Goal: Task Accomplishment & Management: Use online tool/utility

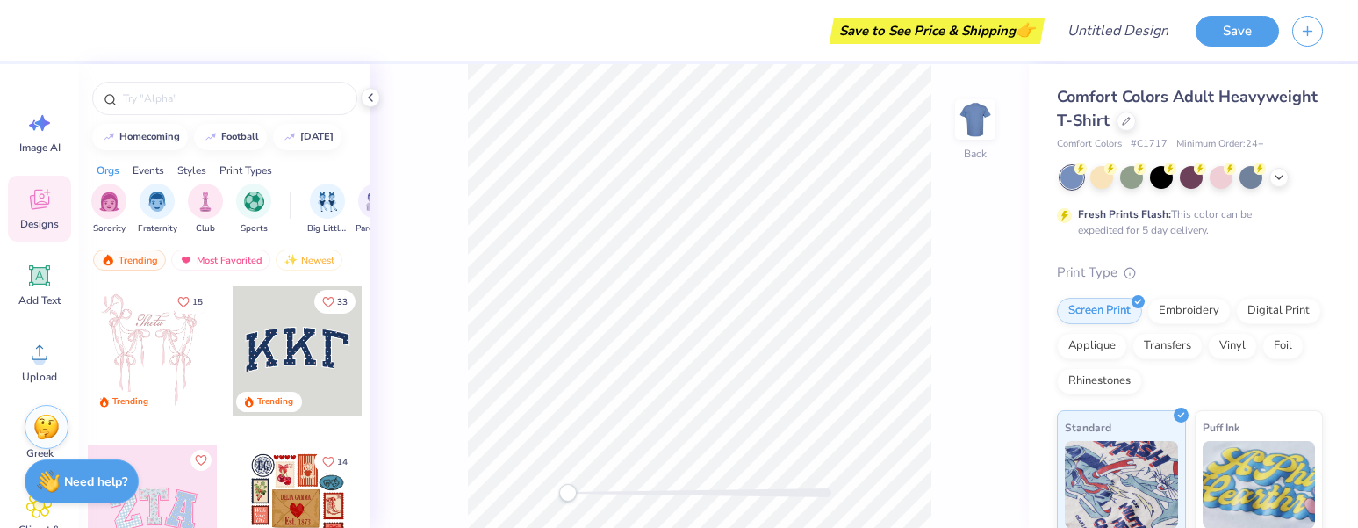
click at [272, 366] on div at bounding box center [298, 350] width 130 height 130
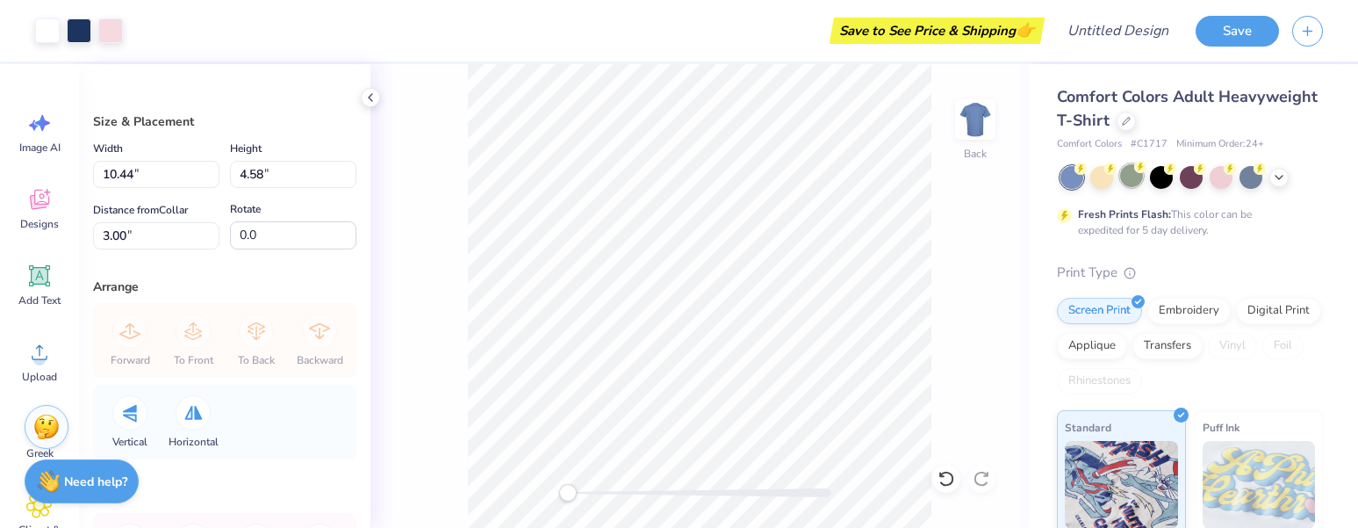
click at [1132, 179] on div at bounding box center [1131, 175] width 23 height 23
click at [1252, 183] on div at bounding box center [1250, 175] width 23 height 23
click at [1293, 179] on div at bounding box center [1191, 177] width 262 height 23
click at [1282, 177] on icon at bounding box center [1279, 176] width 14 height 14
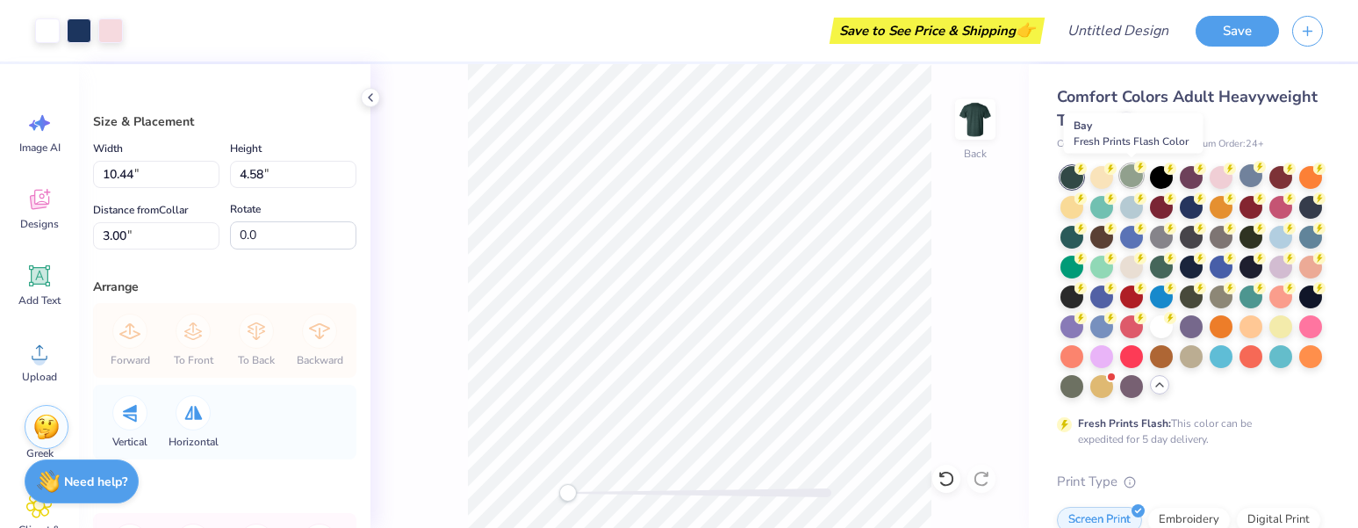
click at [1130, 174] on div at bounding box center [1131, 175] width 23 height 23
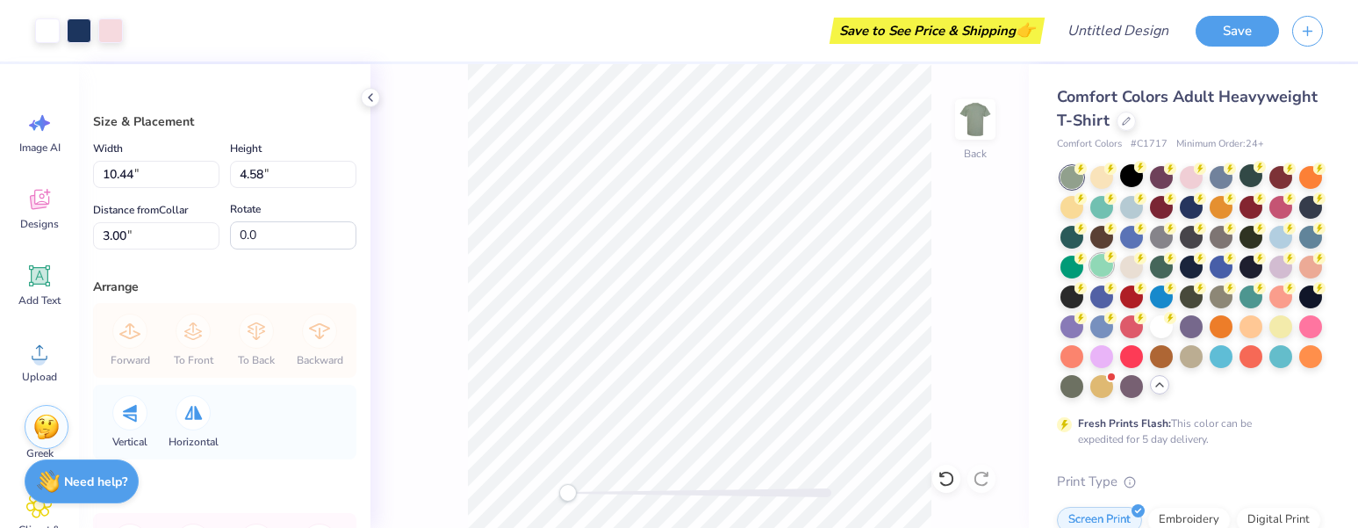
click at [1113, 264] on div at bounding box center [1101, 265] width 23 height 23
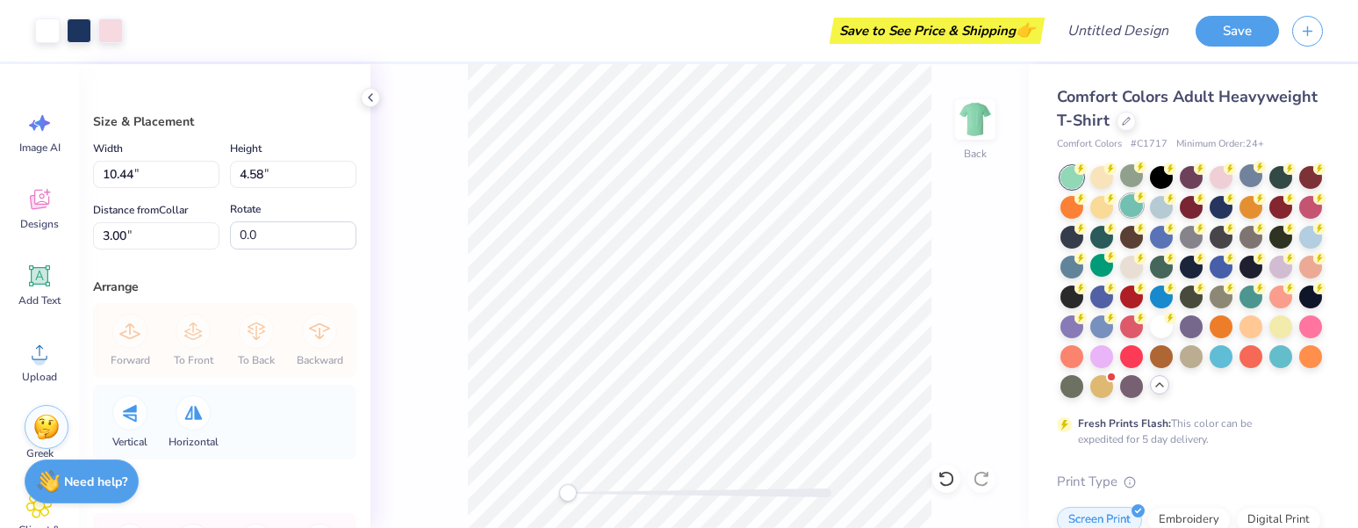
click at [1143, 216] on div at bounding box center [1131, 205] width 23 height 23
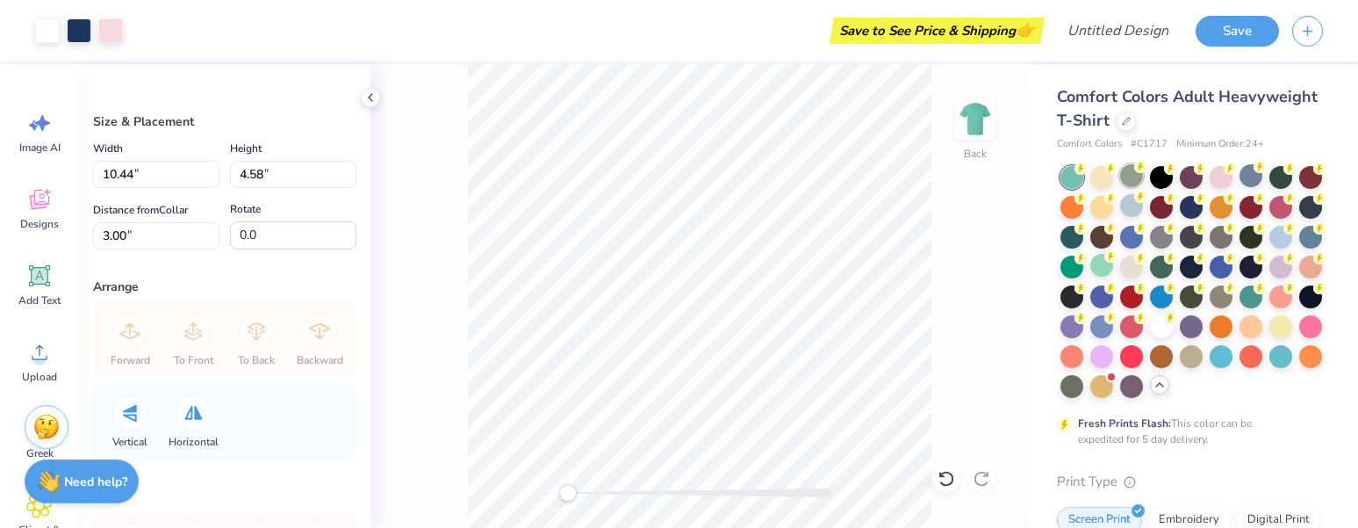
click at [1125, 181] on div at bounding box center [1131, 175] width 23 height 23
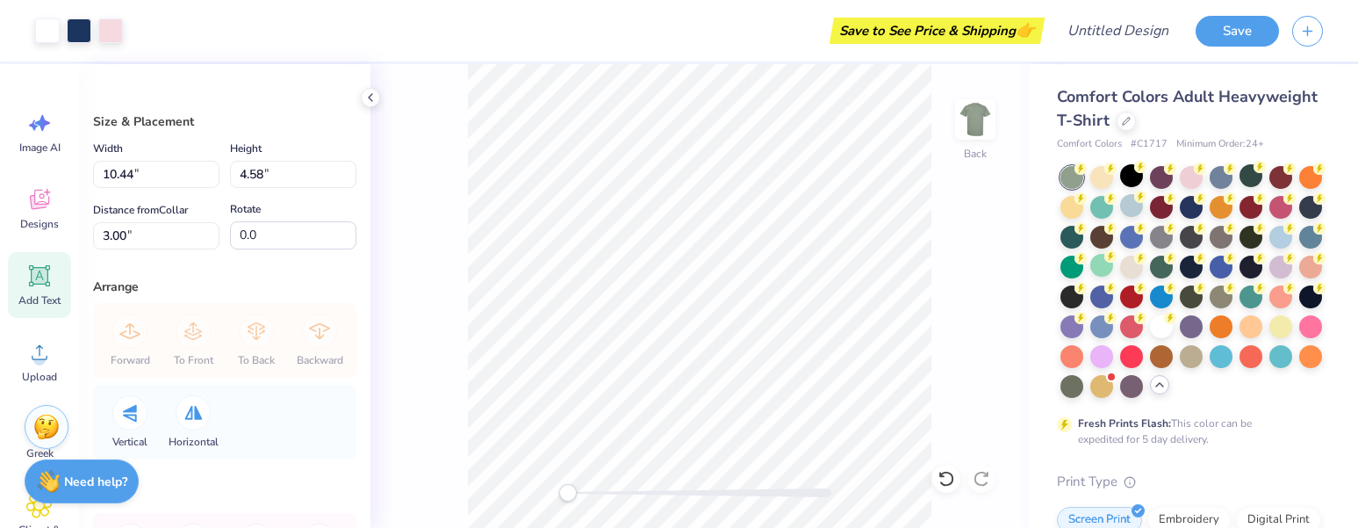
click at [42, 283] on icon at bounding box center [40, 276] width 17 height 17
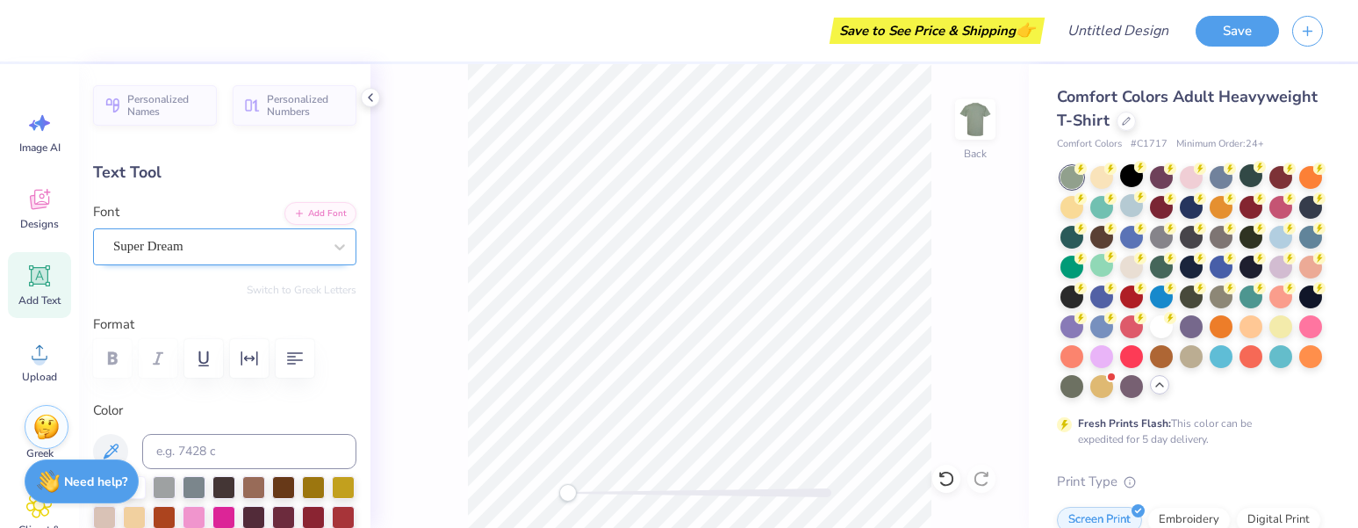
click at [291, 251] on div "Super Dream" at bounding box center [217, 246] width 212 height 27
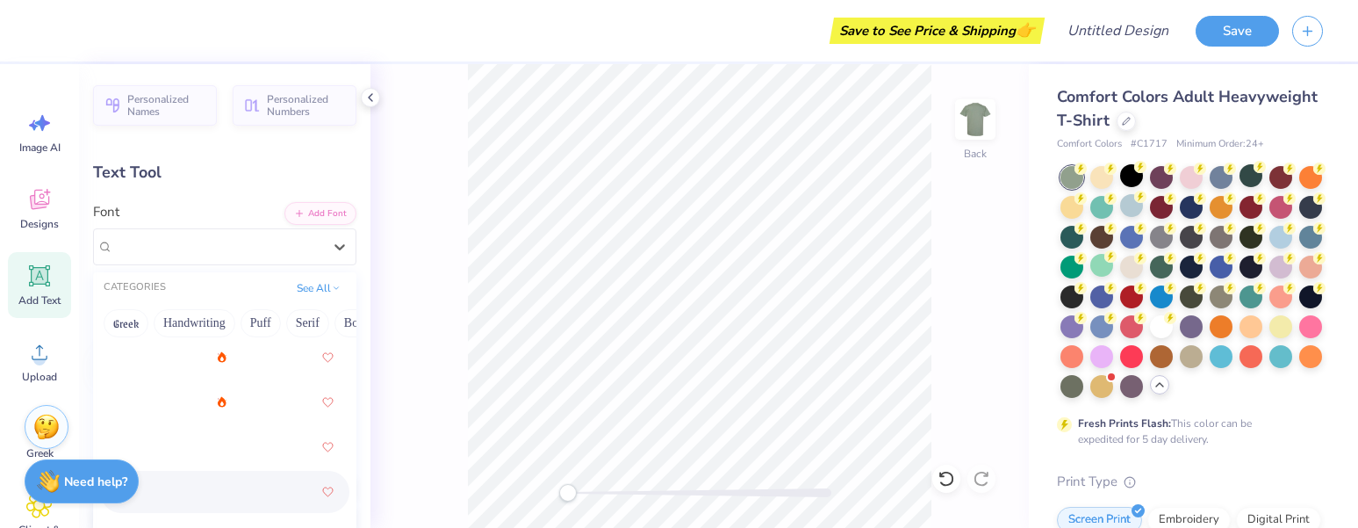
scroll to position [3258, 0]
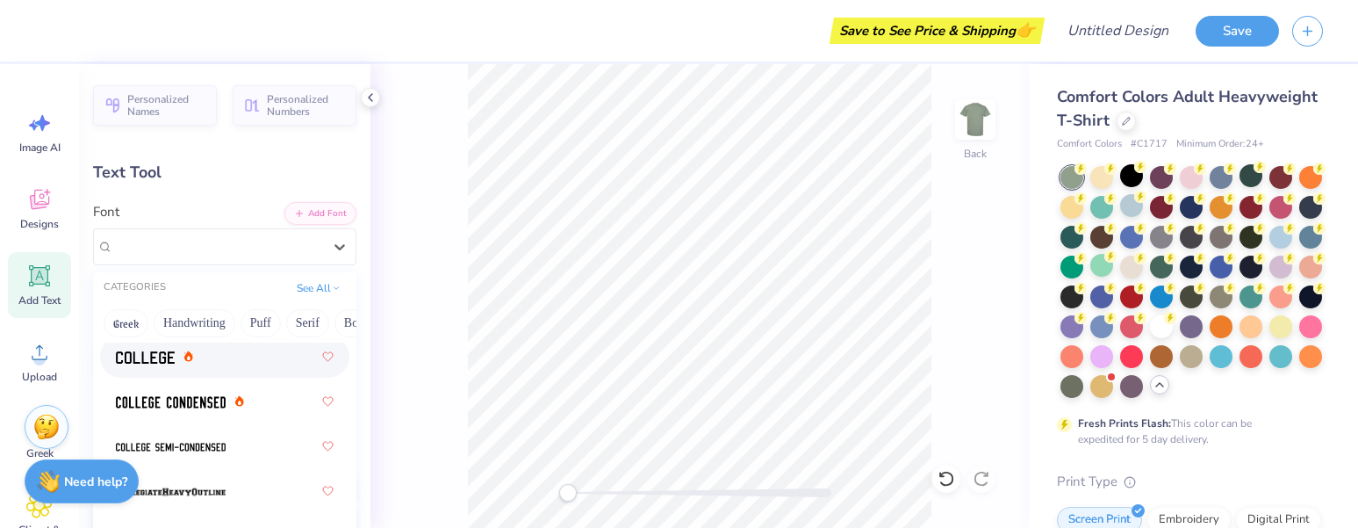
click at [148, 363] on img at bounding box center [145, 357] width 59 height 12
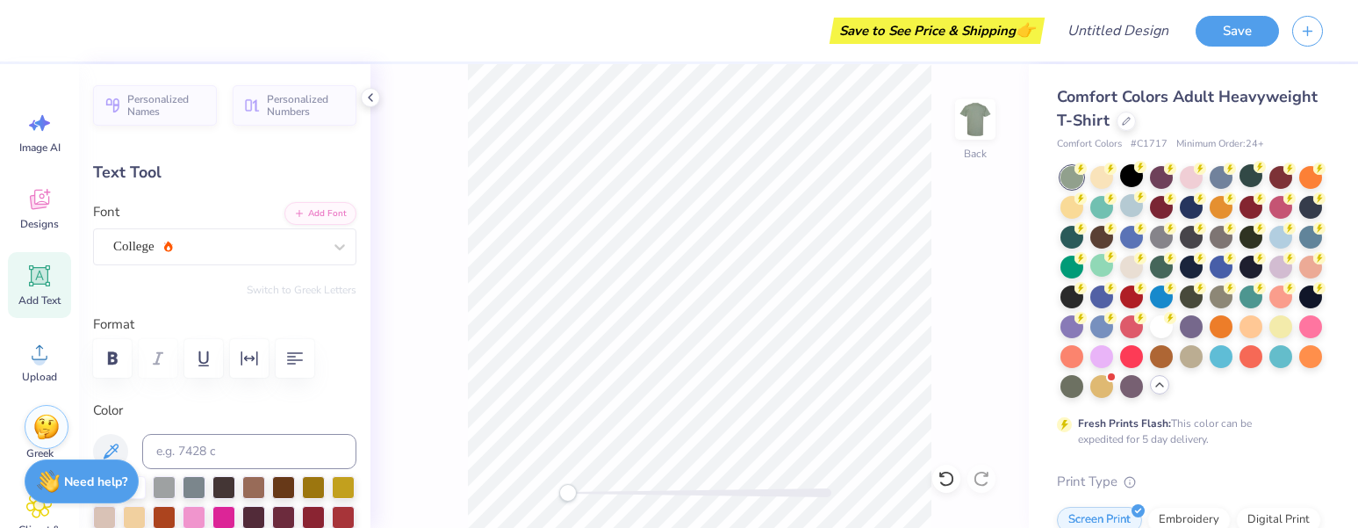
type input "9.15"
type input "2.85"
type input "10.44"
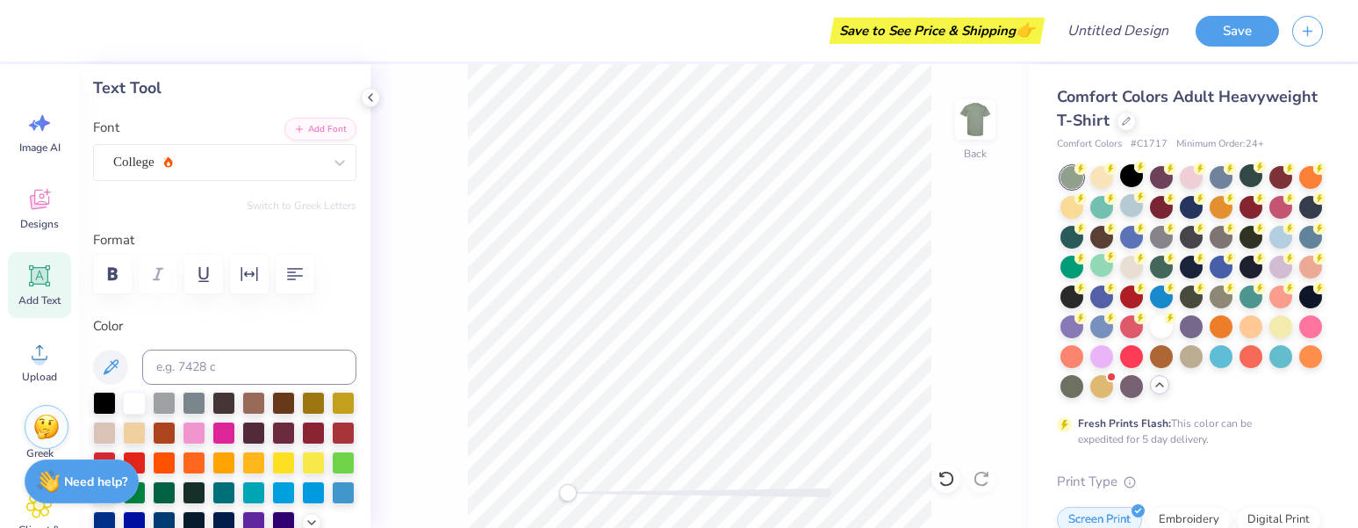
scroll to position [14, 4]
type textarea "MIT FCU"
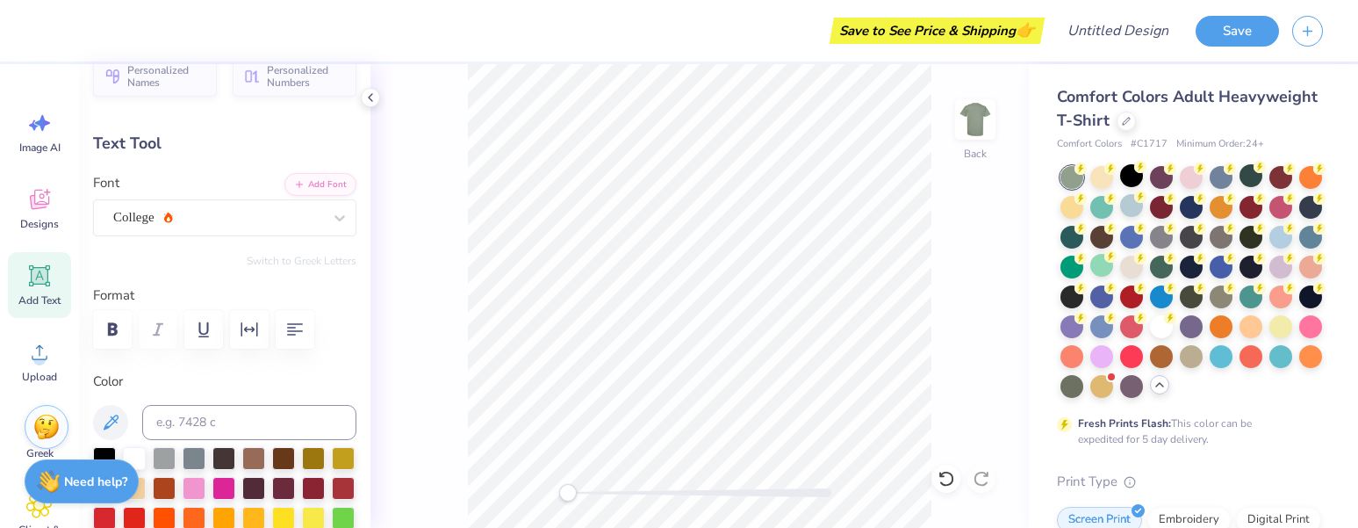
scroll to position [13, 0]
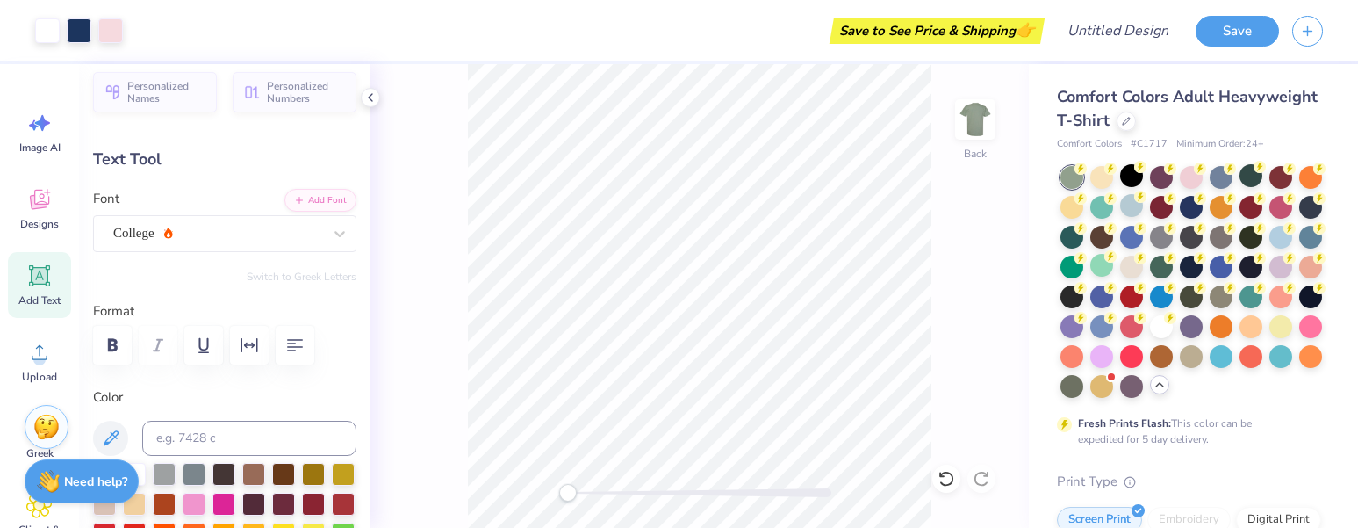
type input "14.17"
type input "2.76"
type input "10.49"
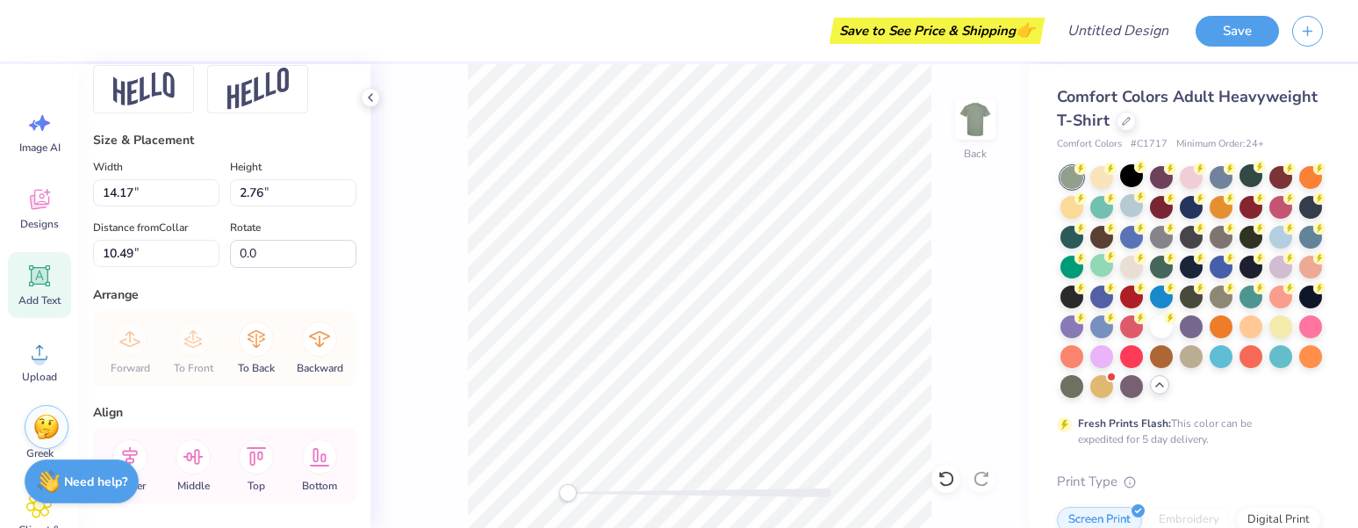
scroll to position [858, 0]
click at [205, 207] on input "14.16" at bounding box center [156, 193] width 126 height 27
click at [205, 207] on input "14.15" at bounding box center [156, 193] width 126 height 27
click at [205, 207] on input "14.14" at bounding box center [156, 193] width 126 height 27
click at [205, 207] on input "14.13" at bounding box center [156, 193] width 126 height 27
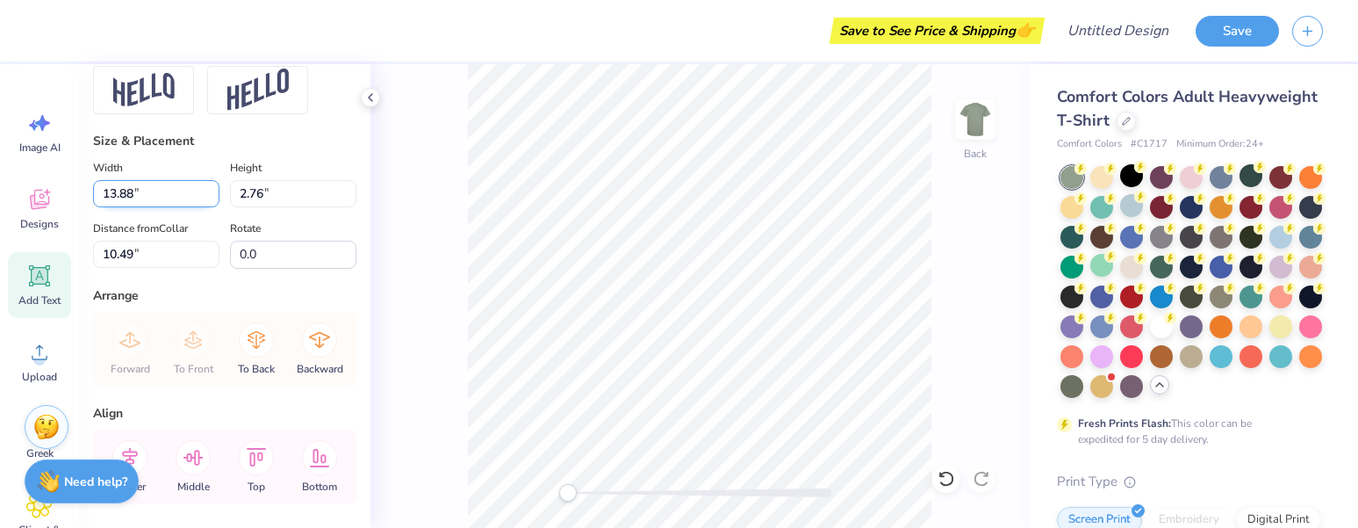
type input "13.88"
click at [205, 207] on input "13.88" at bounding box center [156, 193] width 126 height 27
type input "2.70"
type input "10.52"
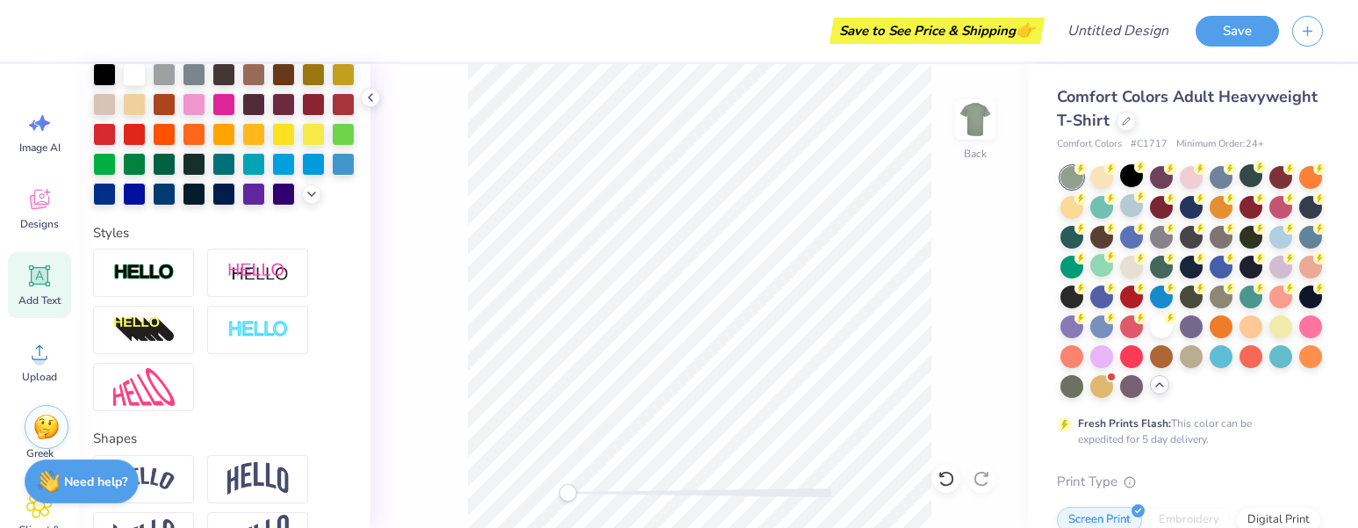
scroll to position [415, 0]
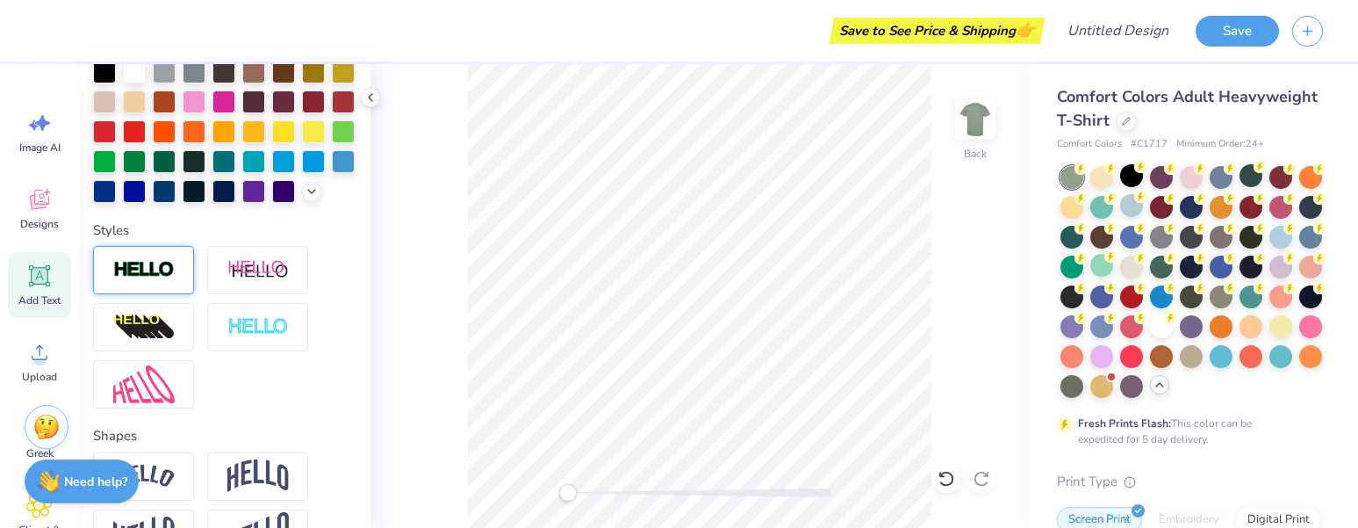
click at [128, 287] on div at bounding box center [143, 270] width 101 height 48
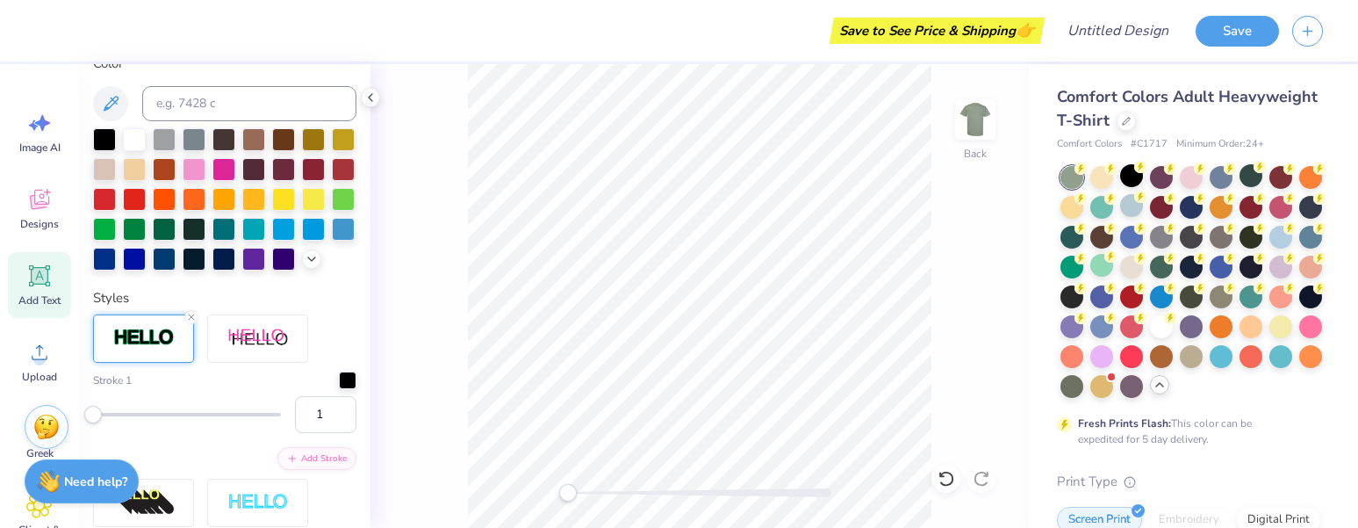
scroll to position [484, 0]
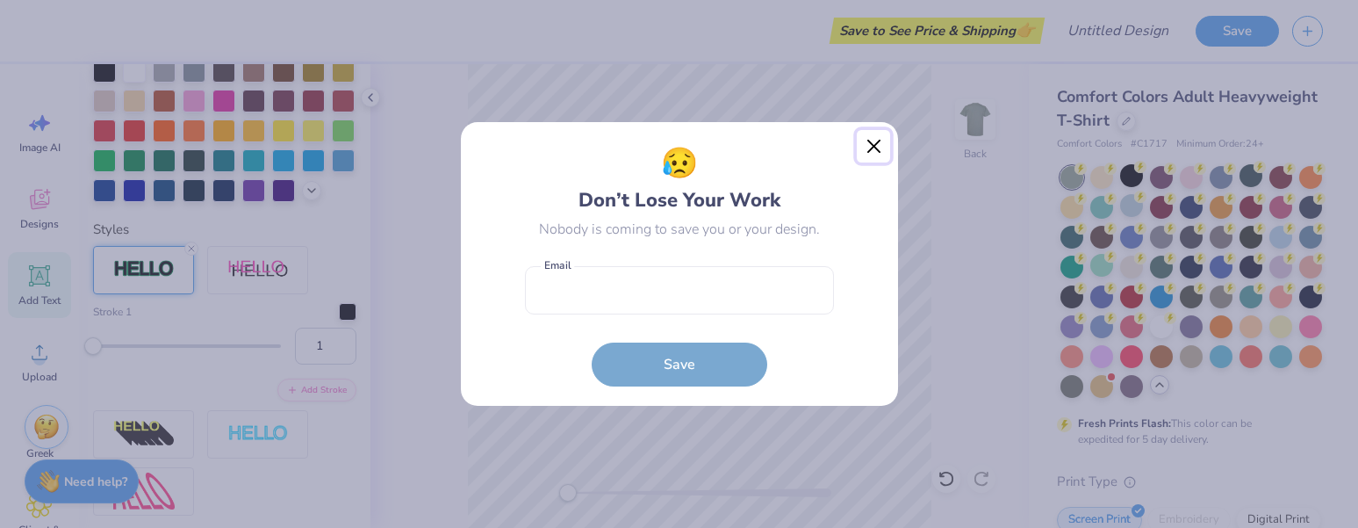
click at [865, 151] on button "Close" at bounding box center [873, 146] width 33 height 33
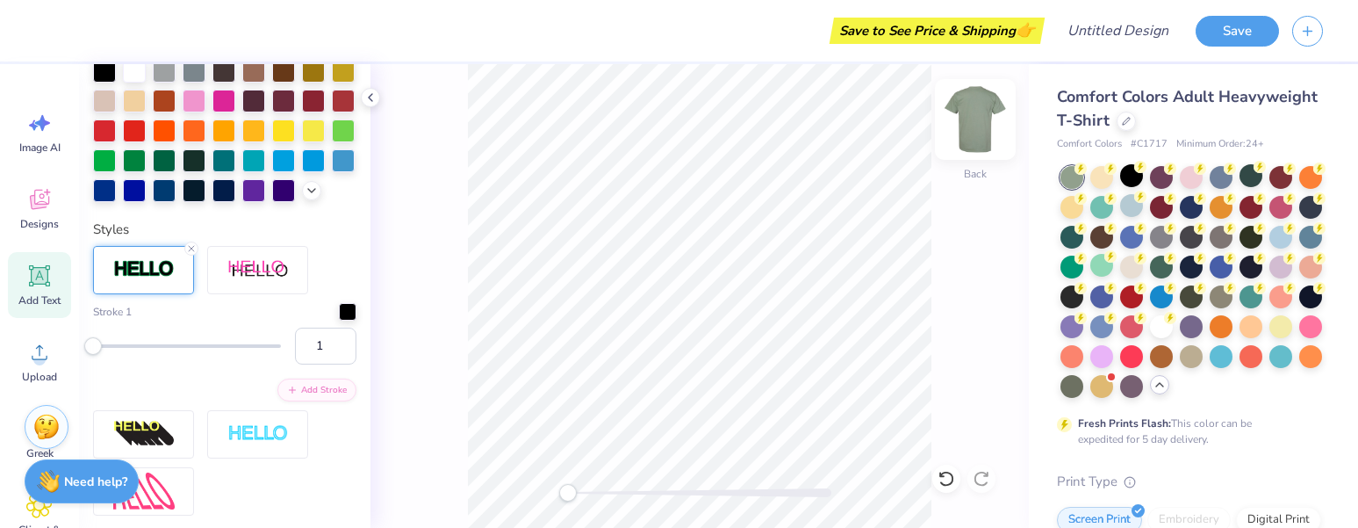
click at [978, 128] on img at bounding box center [975, 119] width 70 height 70
click at [1173, 264] on div at bounding box center [1161, 265] width 23 height 23
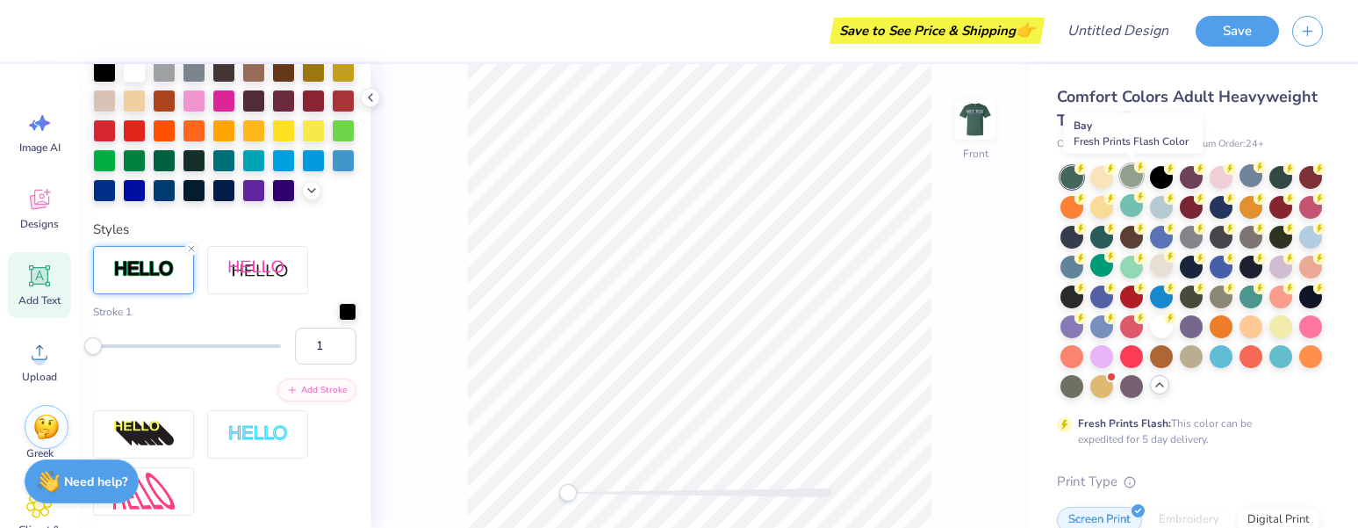
click at [1135, 175] on div at bounding box center [1131, 175] width 23 height 23
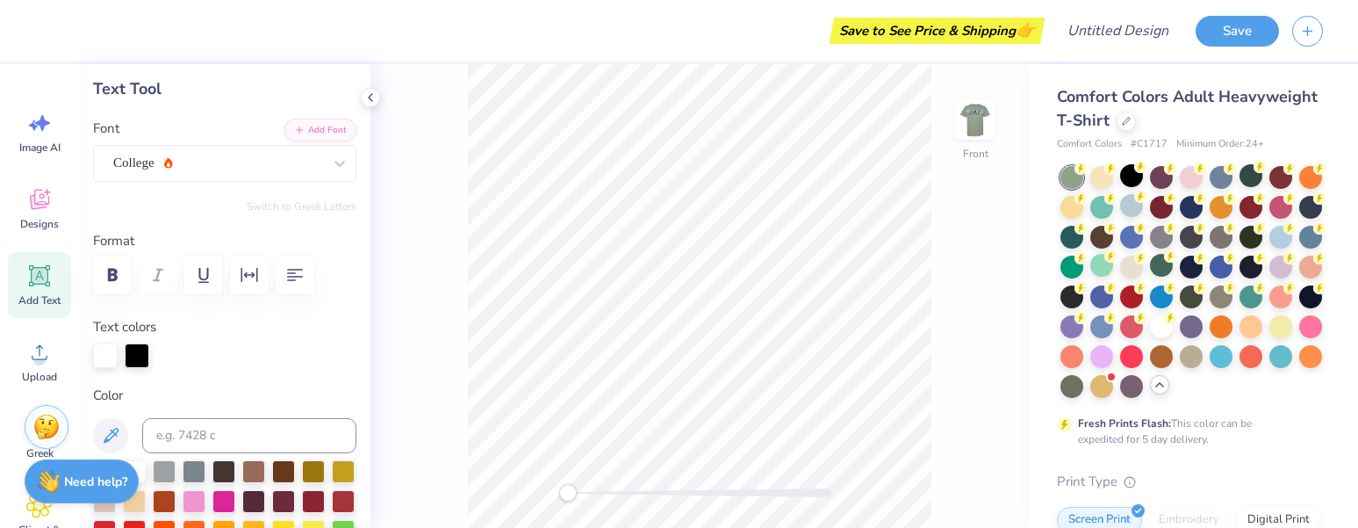
scroll to position [0, 0]
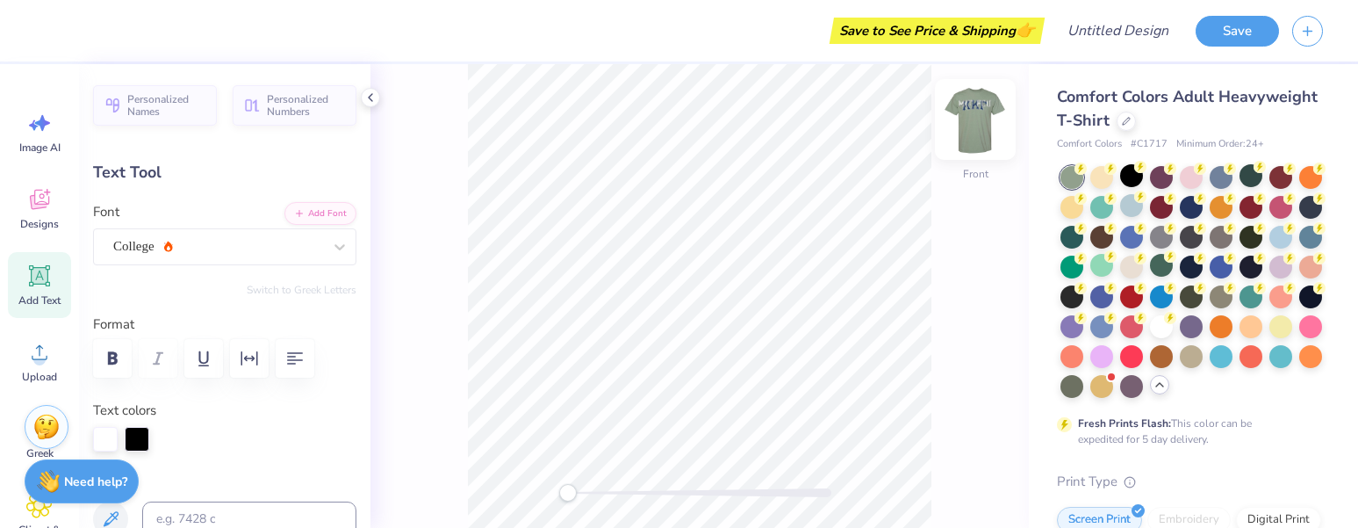
click at [974, 128] on img at bounding box center [975, 119] width 70 height 70
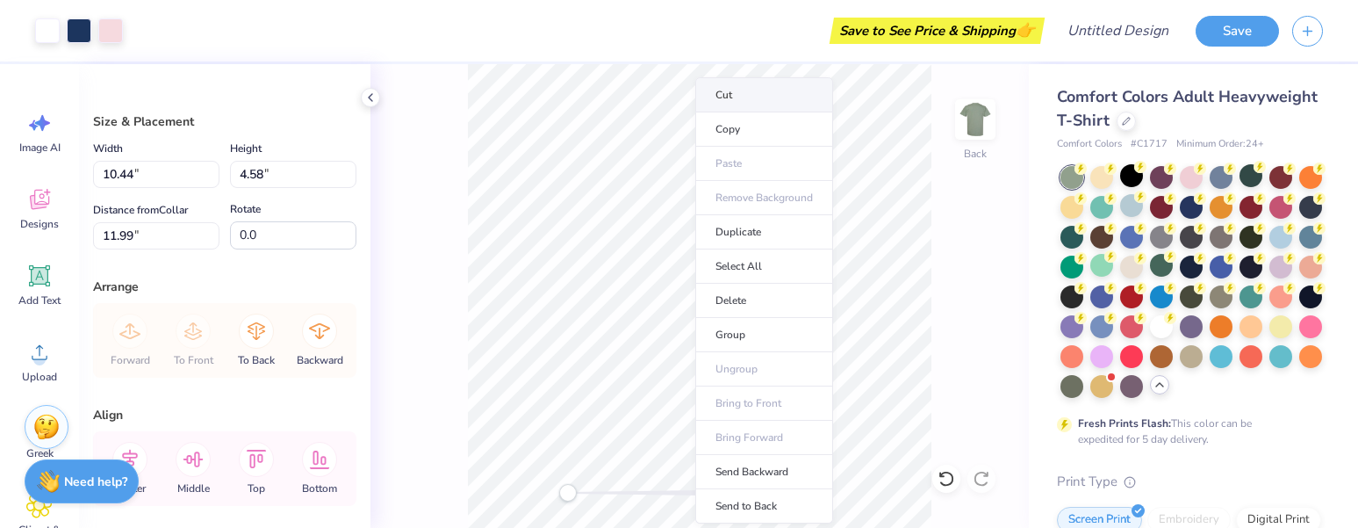
click at [764, 94] on li "Cut" at bounding box center [764, 94] width 138 height 35
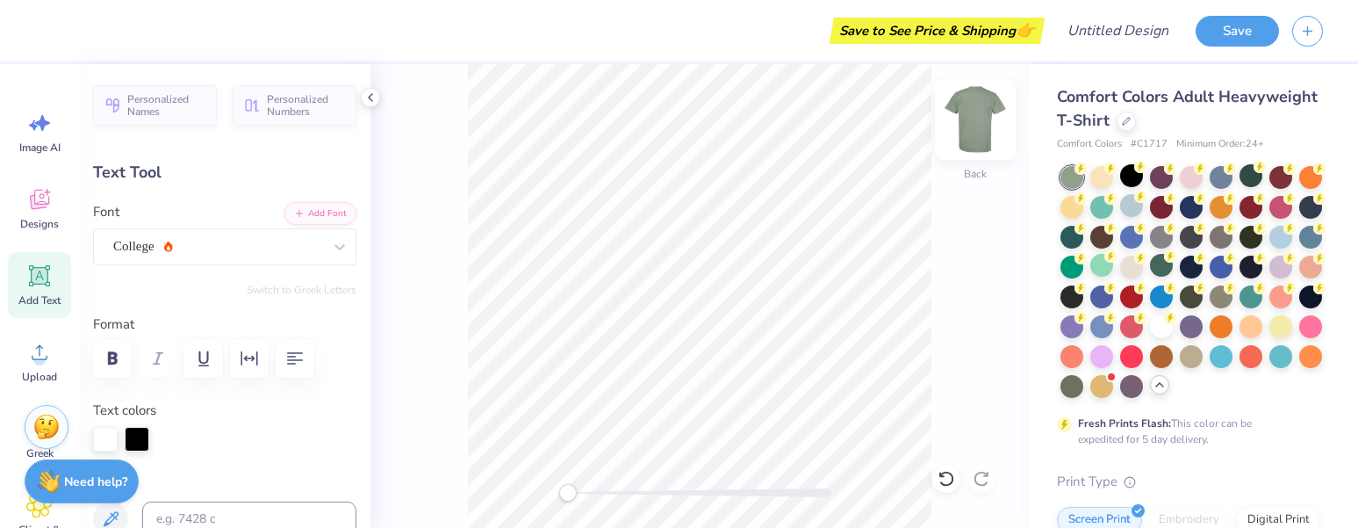
click at [974, 112] on img at bounding box center [975, 119] width 70 height 70
click at [980, 231] on div "Front" at bounding box center [699, 295] width 658 height 463
click at [966, 134] on img at bounding box center [975, 119] width 70 height 70
type input "2.14"
click at [960, 120] on img at bounding box center [975, 119] width 70 height 70
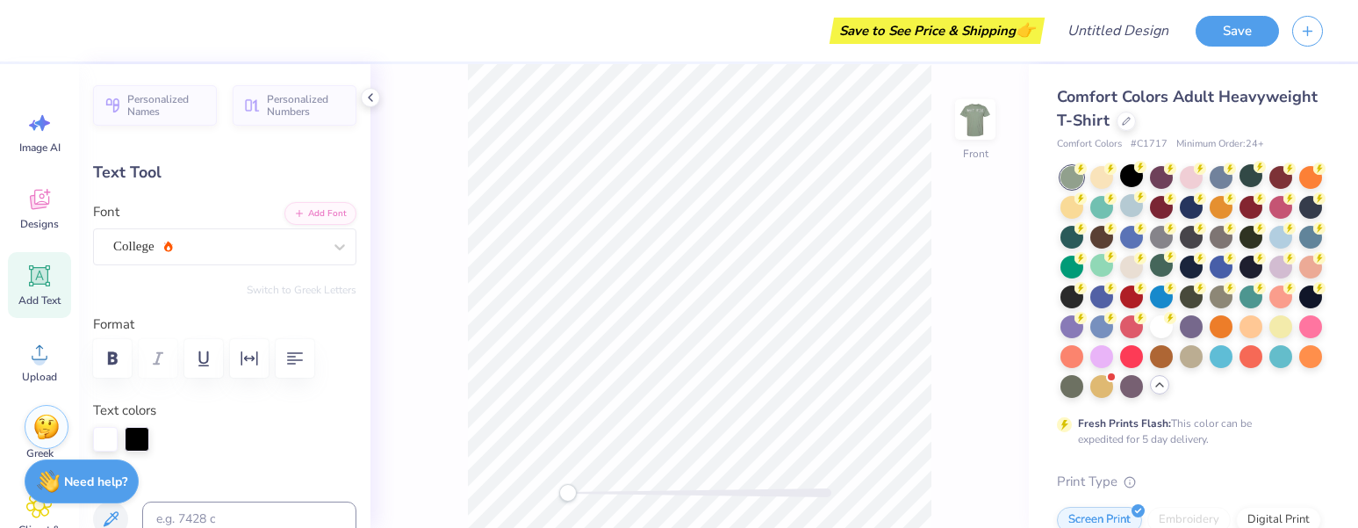
type input "14.16"
type input "2.80"
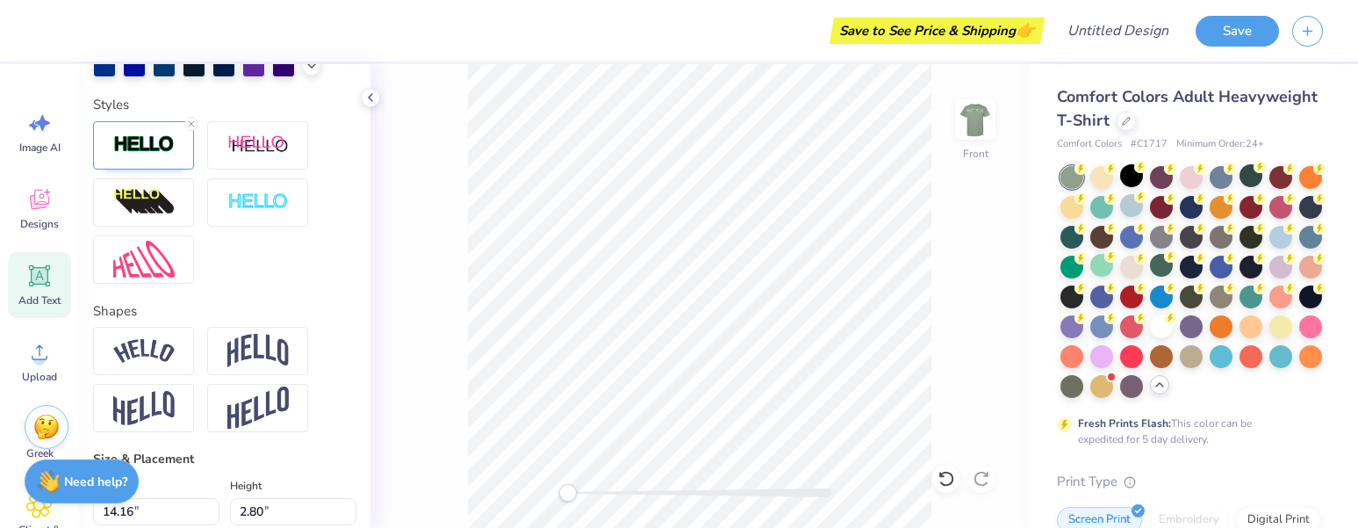
scroll to position [612, 0]
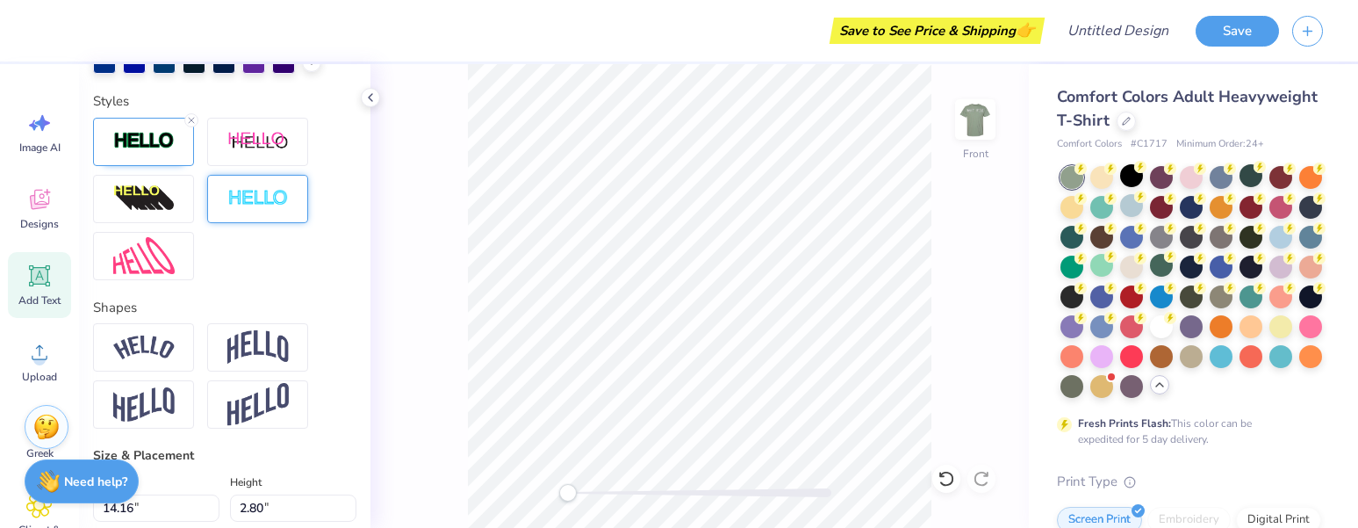
click at [257, 223] on div at bounding box center [257, 199] width 101 height 48
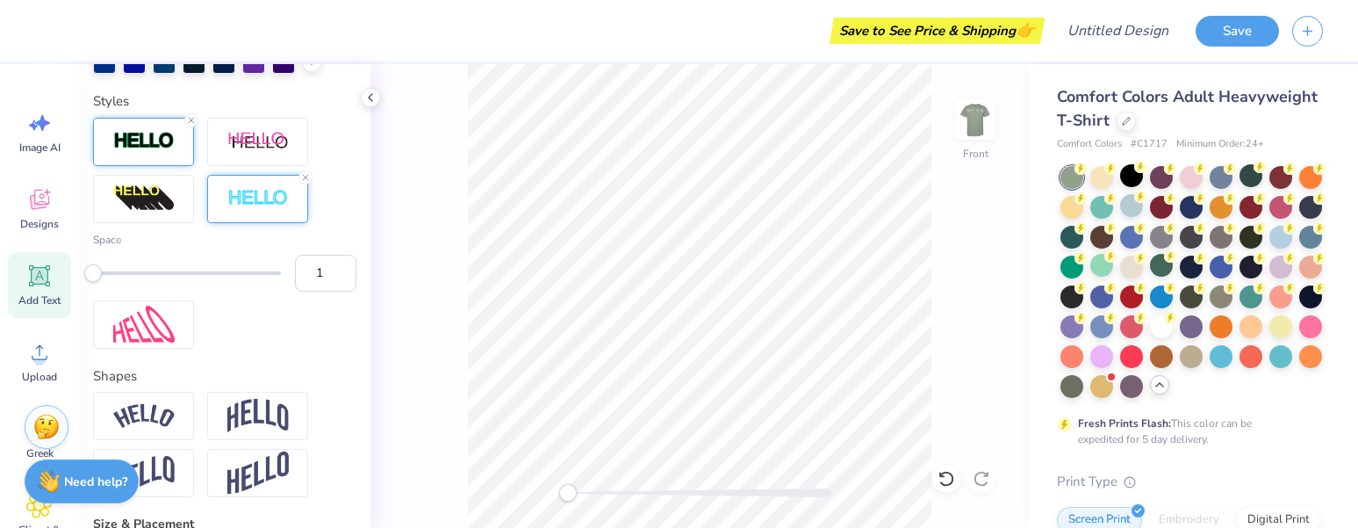
click at [121, 151] on img at bounding box center [143, 141] width 61 height 20
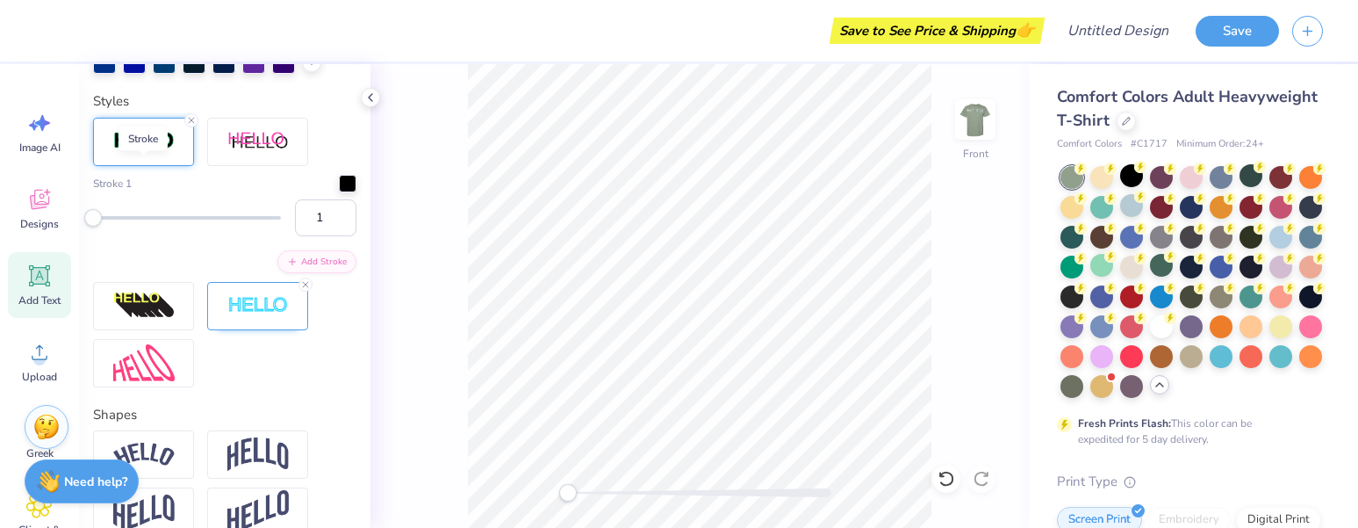
click at [123, 151] on img at bounding box center [143, 141] width 61 height 20
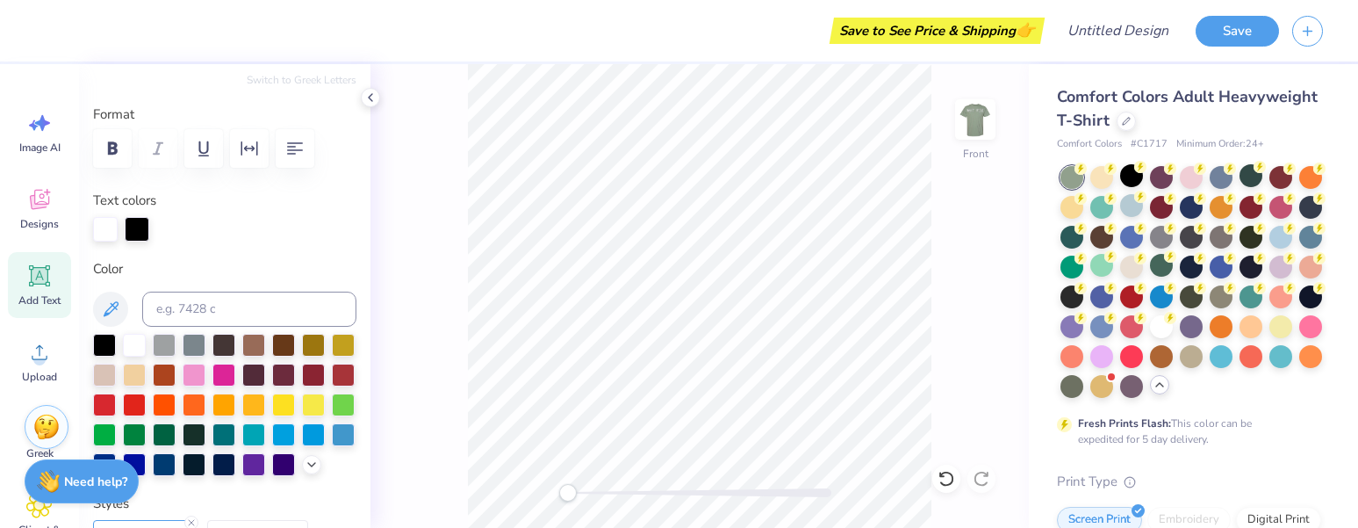
scroll to position [226, 0]
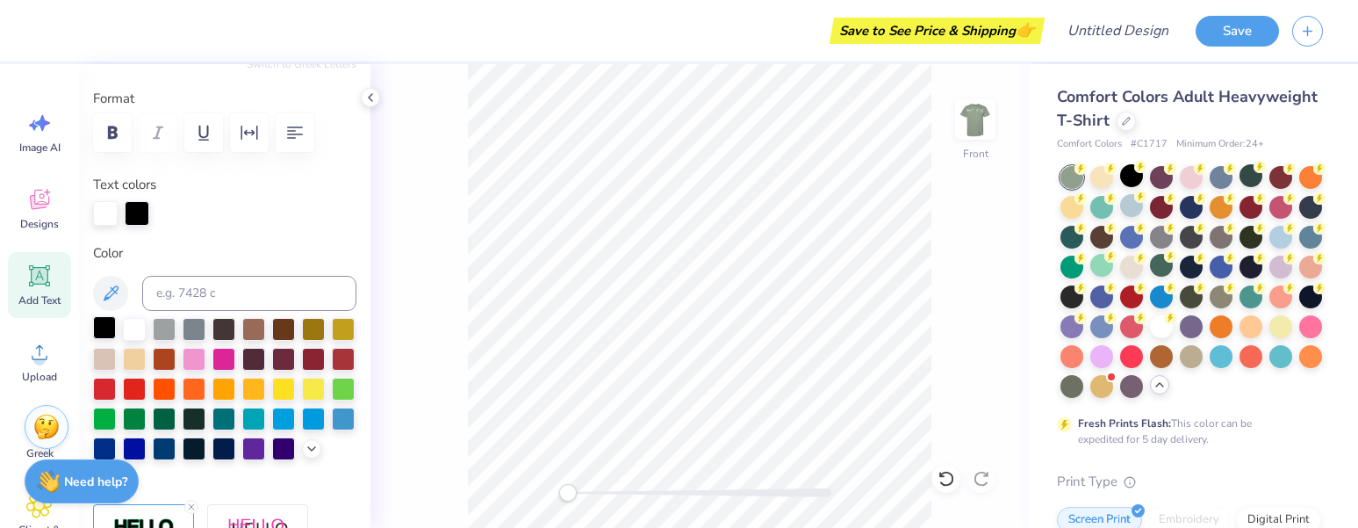
click at [106, 323] on div at bounding box center [104, 327] width 23 height 23
click at [133, 330] on div at bounding box center [134, 327] width 23 height 23
click at [193, 226] on div "Personalized Names Personalized Numbers Text Tool Add Font Font College Switch …" at bounding box center [224, 295] width 291 height 463
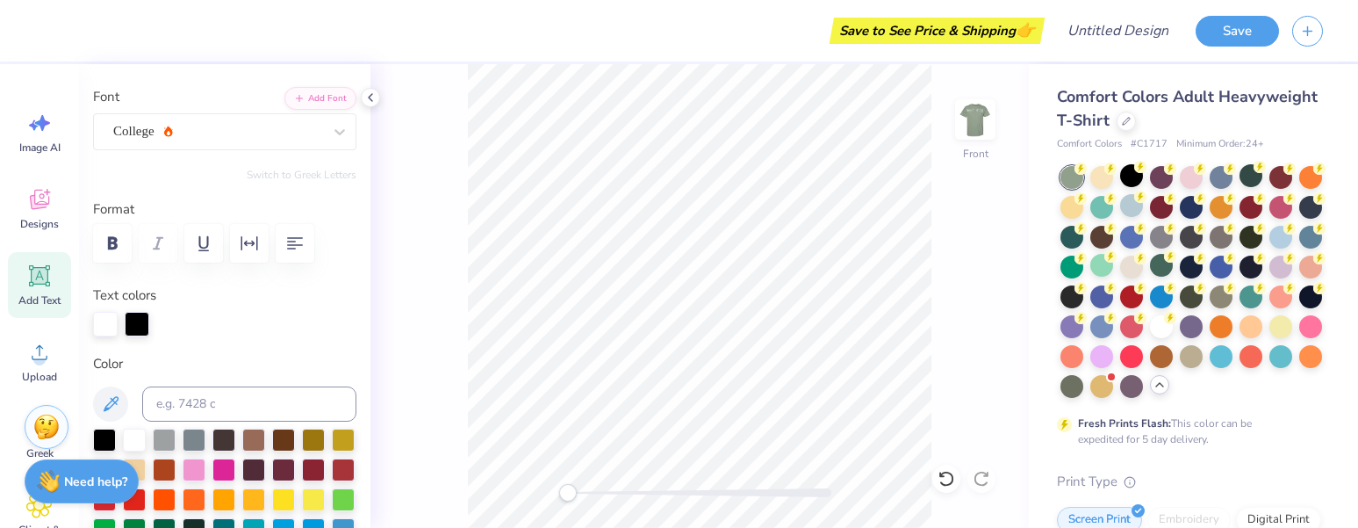
scroll to position [108, 0]
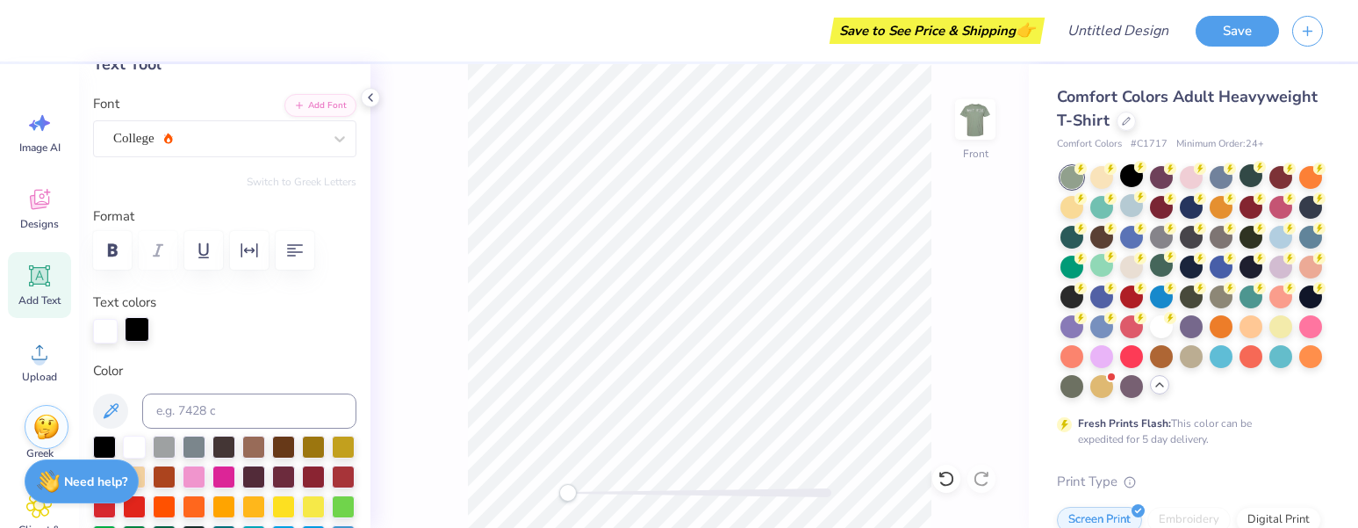
click at [134, 322] on div at bounding box center [137, 329] width 25 height 25
click at [134, 331] on div at bounding box center [137, 331] width 25 height 25
click at [108, 329] on div at bounding box center [105, 329] width 25 height 25
click at [146, 330] on div at bounding box center [137, 329] width 25 height 25
type input "3.00"
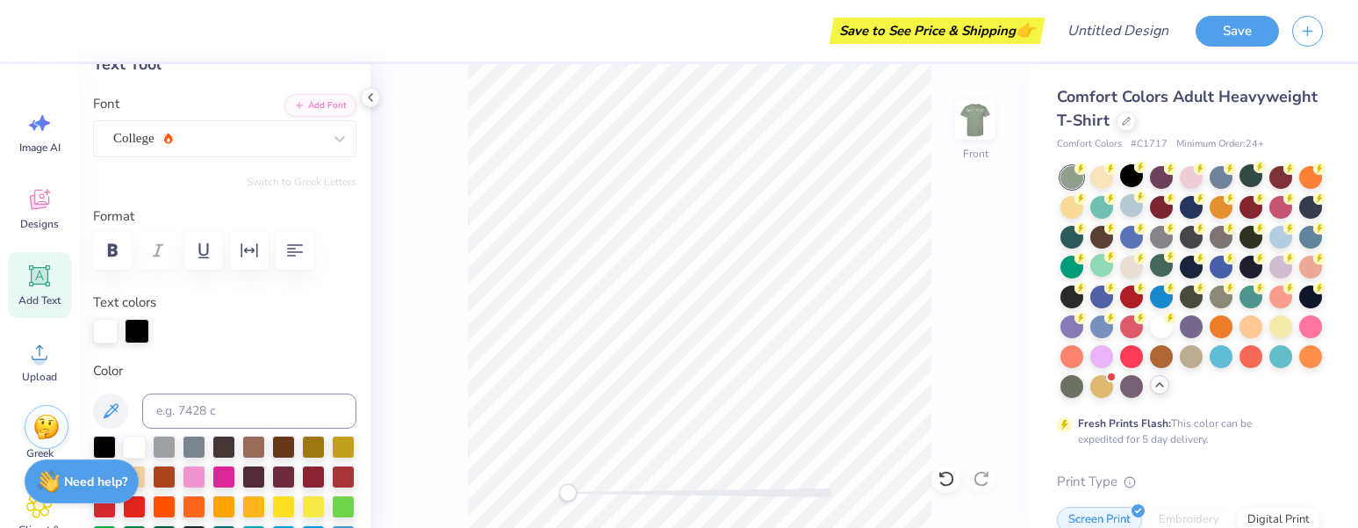
scroll to position [14, 4]
type textarea "MIT FCU"
click at [959, 317] on div "Front" at bounding box center [699, 295] width 658 height 463
click at [962, 328] on div "Front" at bounding box center [699, 295] width 658 height 463
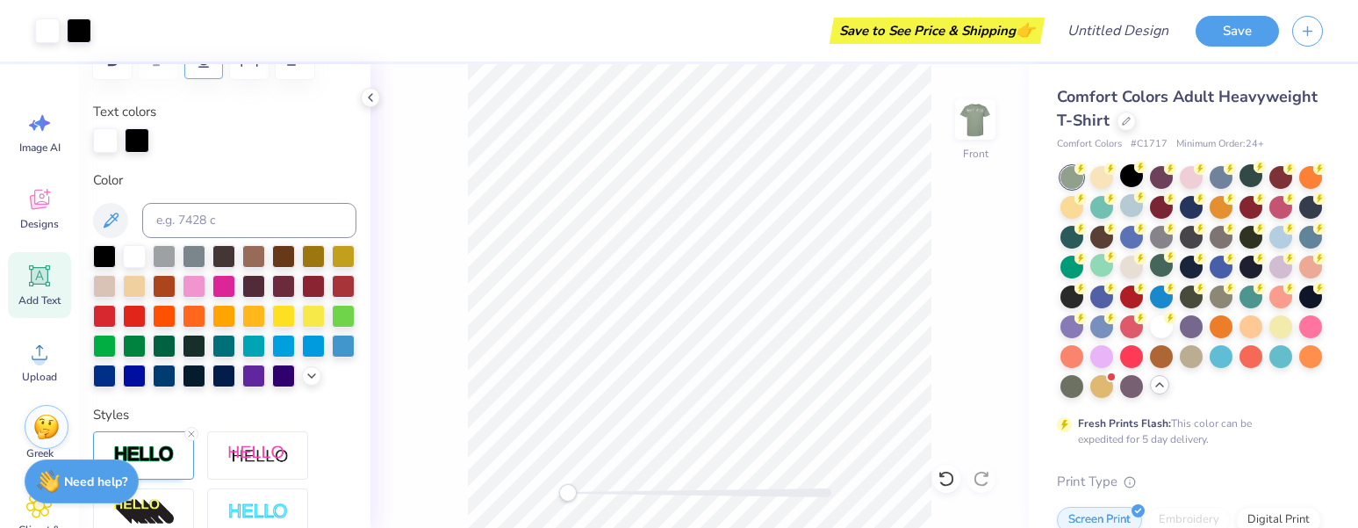
scroll to position [299, 0]
click at [305, 380] on icon at bounding box center [312, 373] width 14 height 14
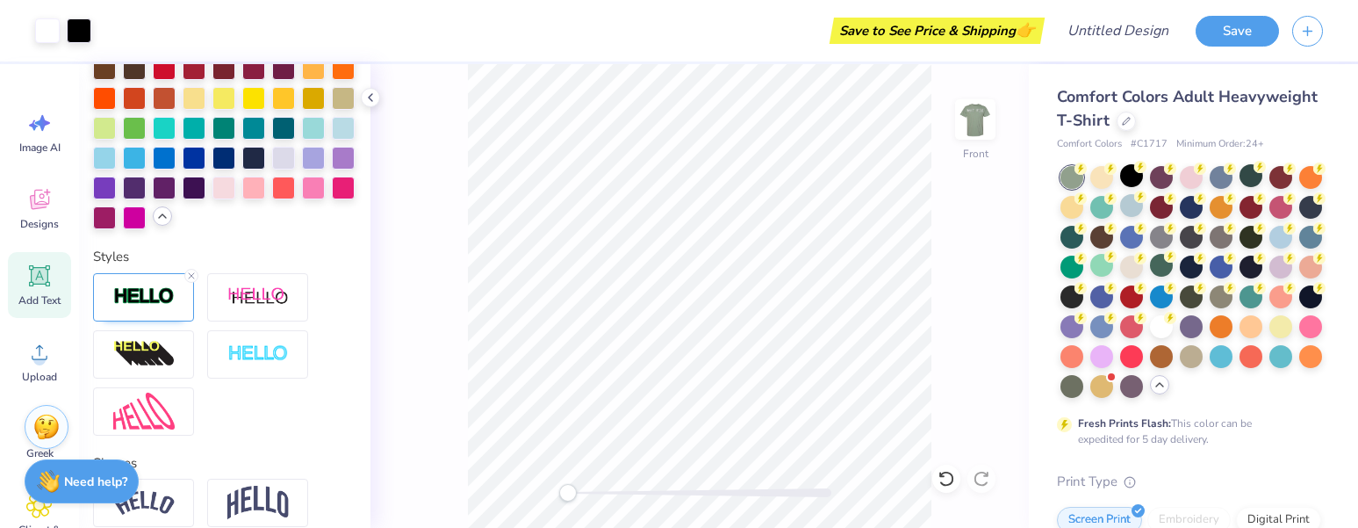
scroll to position [806, 0]
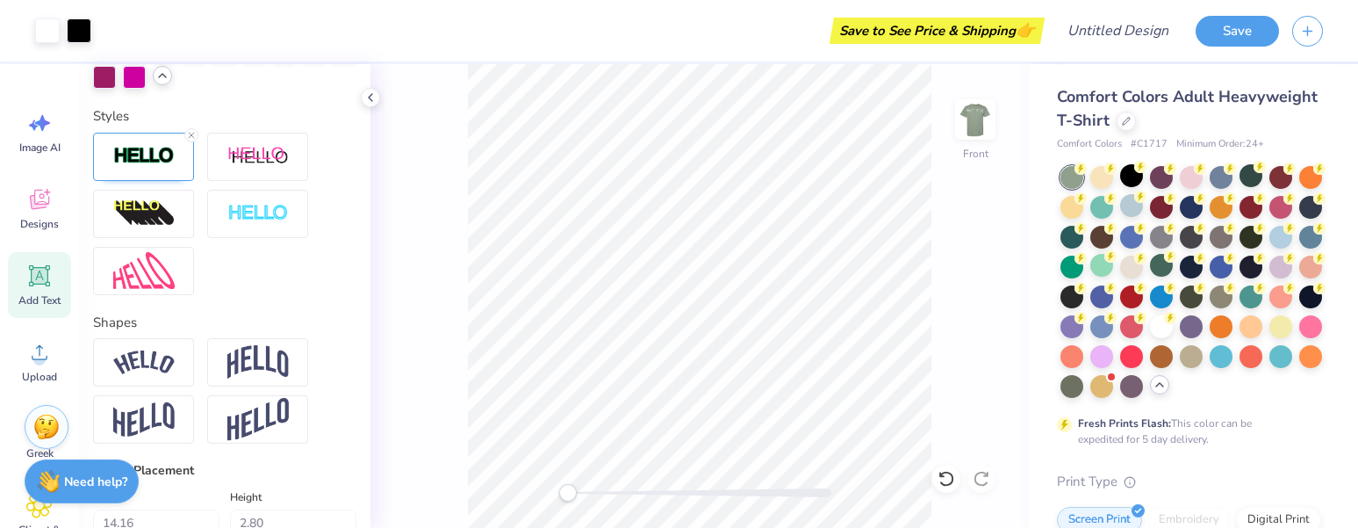
click at [413, 112] on div "Front" at bounding box center [699, 295] width 658 height 463
click at [967, 119] on img at bounding box center [975, 119] width 70 height 70
click at [32, 344] on icon at bounding box center [39, 352] width 26 height 26
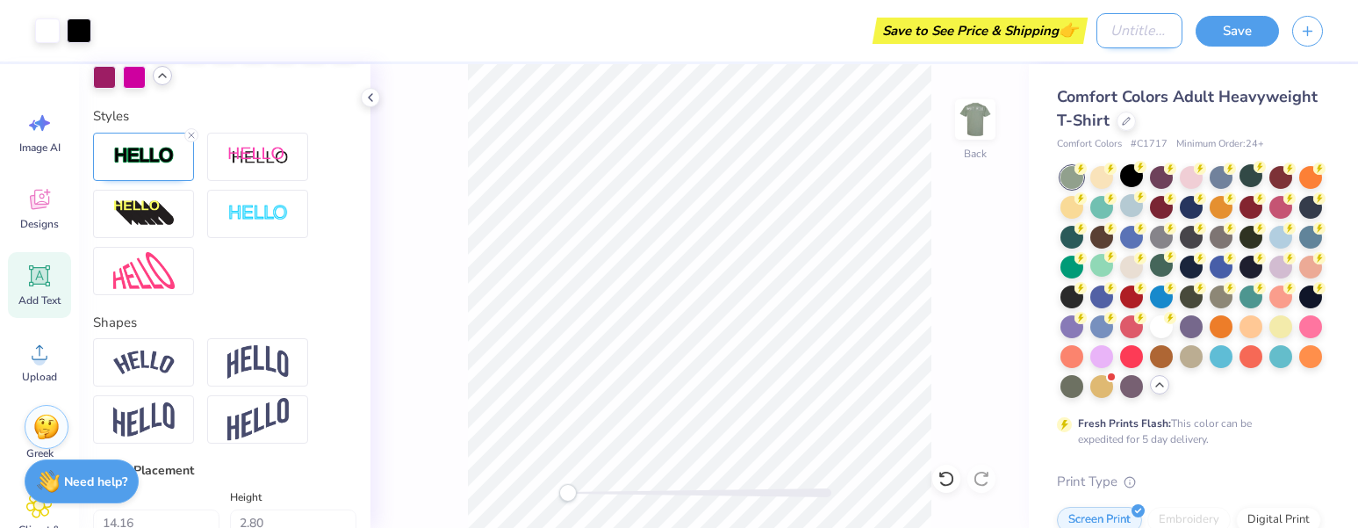
click at [1116, 27] on input "Design Title" at bounding box center [1139, 30] width 86 height 35
type input "85th"
click at [1260, 33] on button "Save" at bounding box center [1236, 28] width 83 height 31
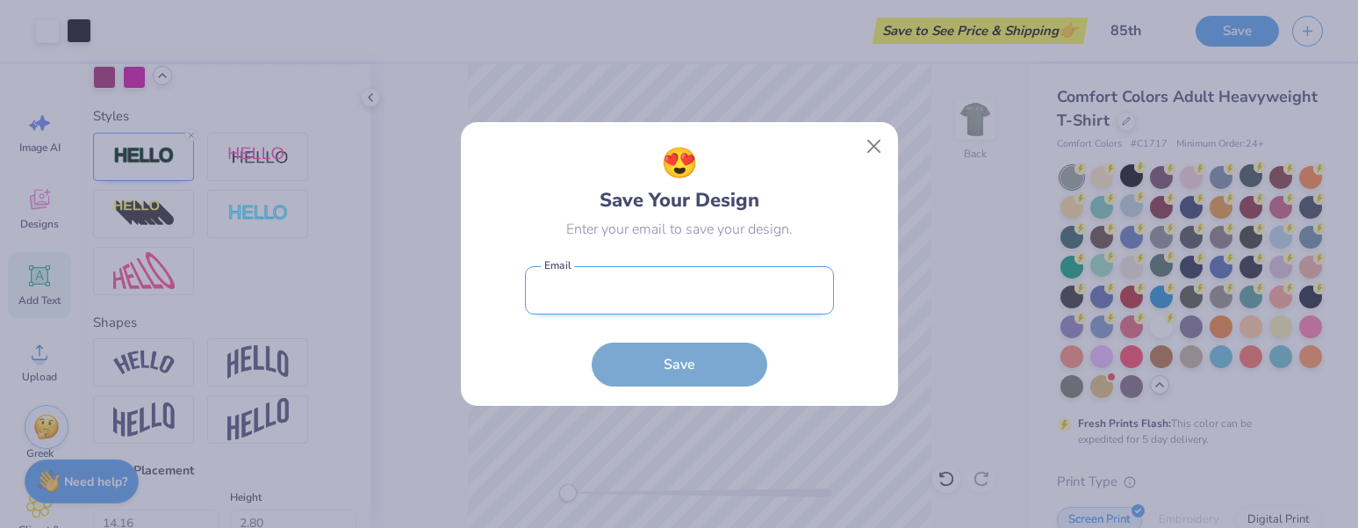
click at [578, 303] on input "email" at bounding box center [679, 290] width 309 height 48
type input "[EMAIL_ADDRESS][DOMAIN_NAME]"
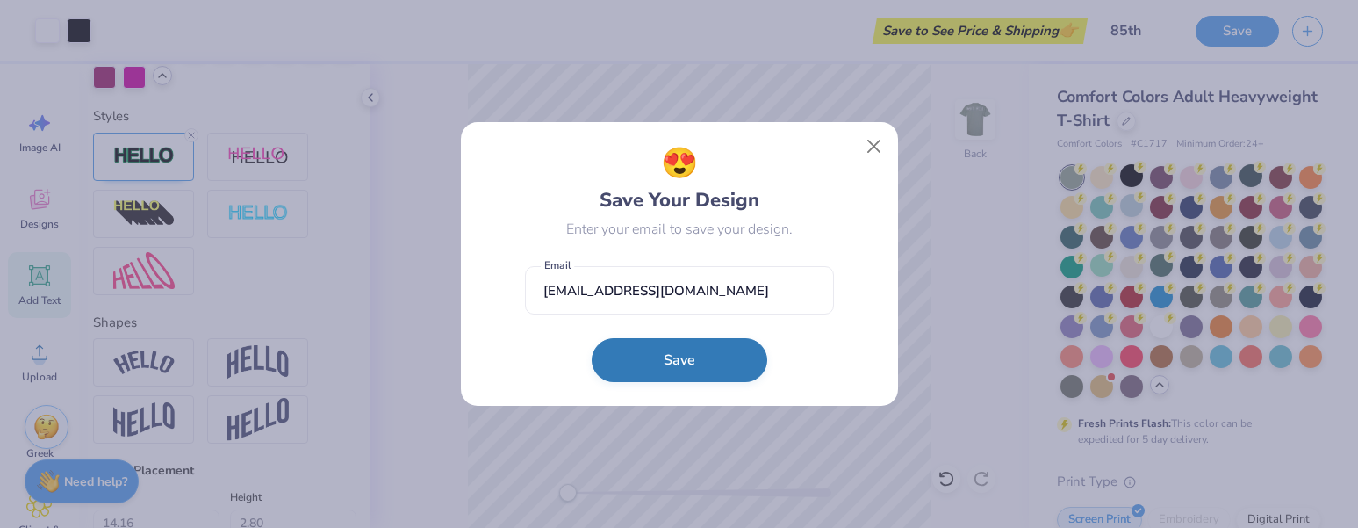
click at [655, 355] on button "Save" at bounding box center [680, 360] width 176 height 44
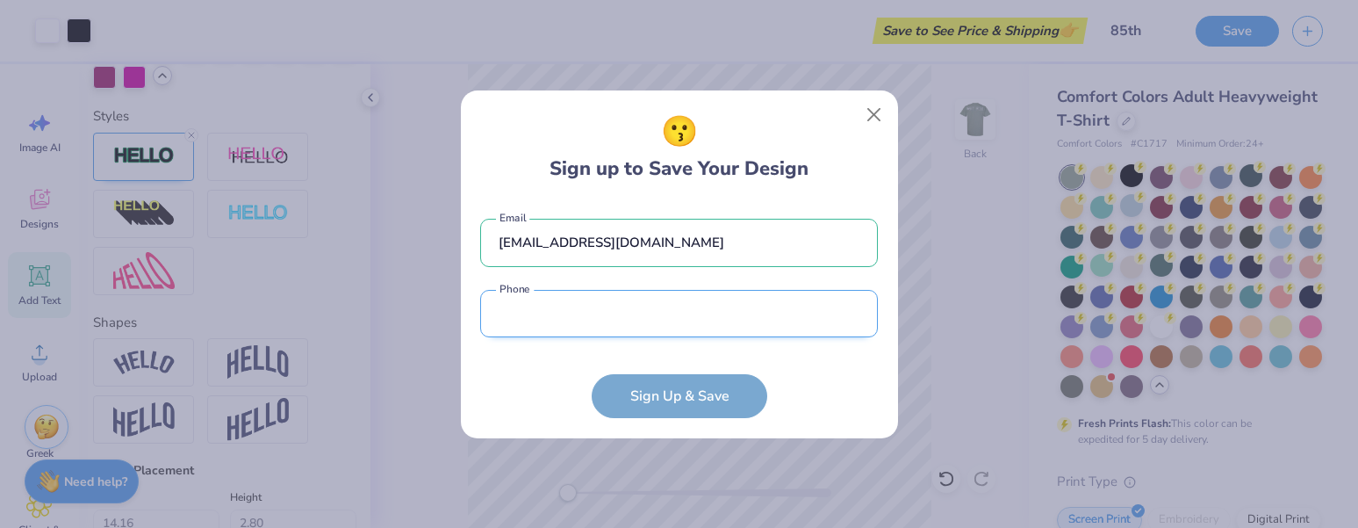
click at [636, 326] on input "tel" at bounding box center [679, 314] width 398 height 48
type input "[PHONE_NUMBER]"
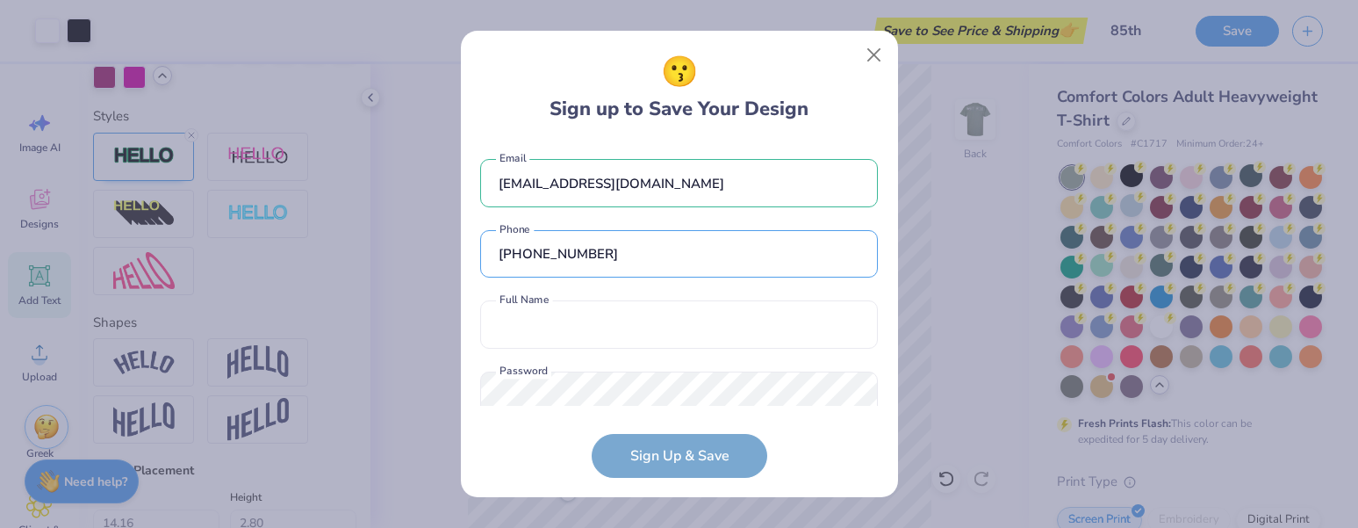
scroll to position [45, 0]
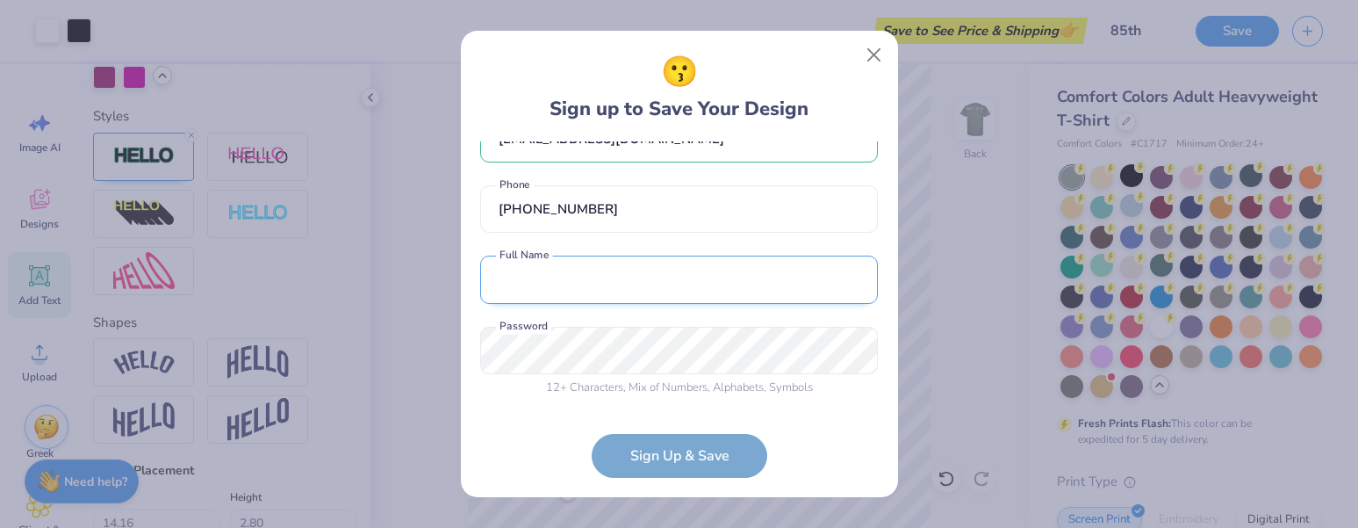
click at [644, 295] on input "text" at bounding box center [679, 279] width 398 height 48
type input "[PERSON_NAME]"
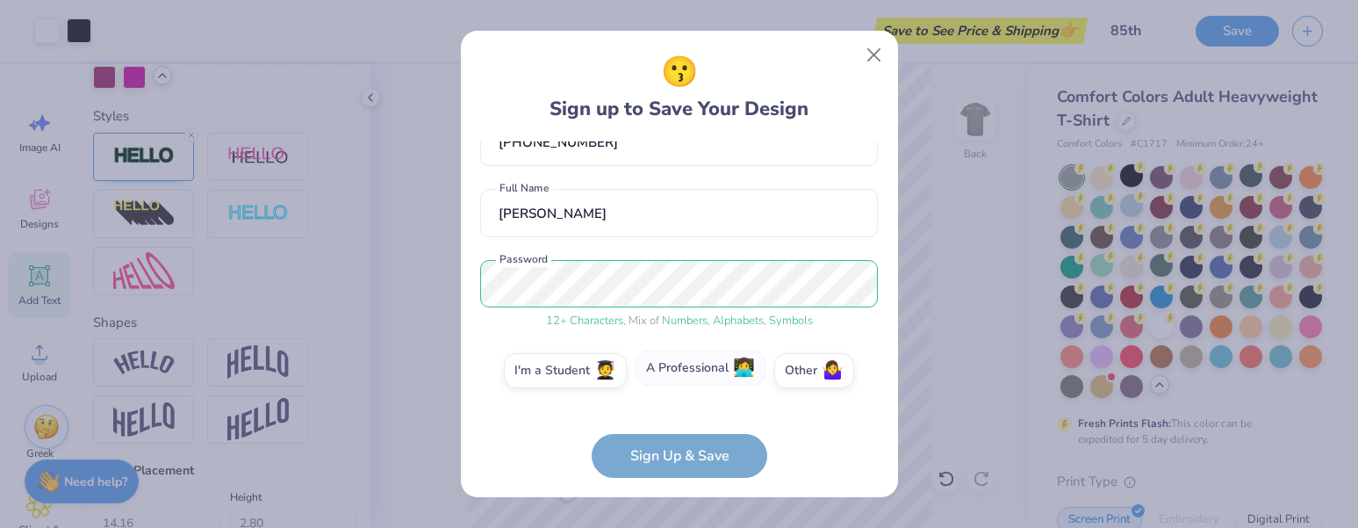
click at [724, 373] on label "A Professional 👩‍💻" at bounding box center [700, 367] width 130 height 35
click at [685, 480] on input "A Professional 👩‍💻" at bounding box center [678, 485] width 11 height 11
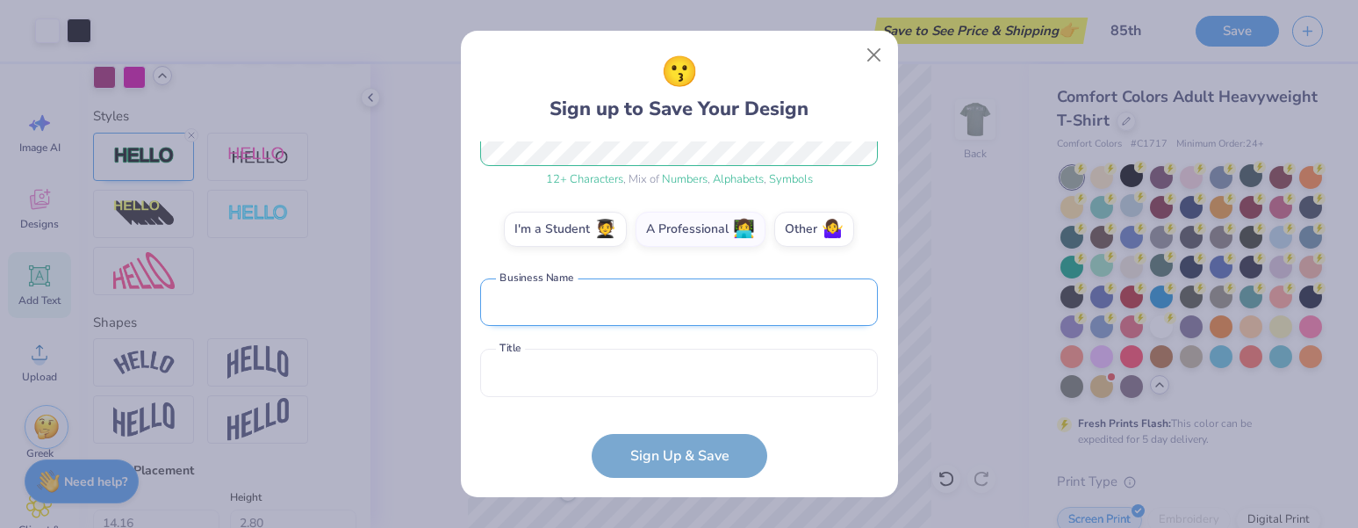
click at [688, 315] on input "text" at bounding box center [679, 302] width 398 height 48
type input "MIT FCU"
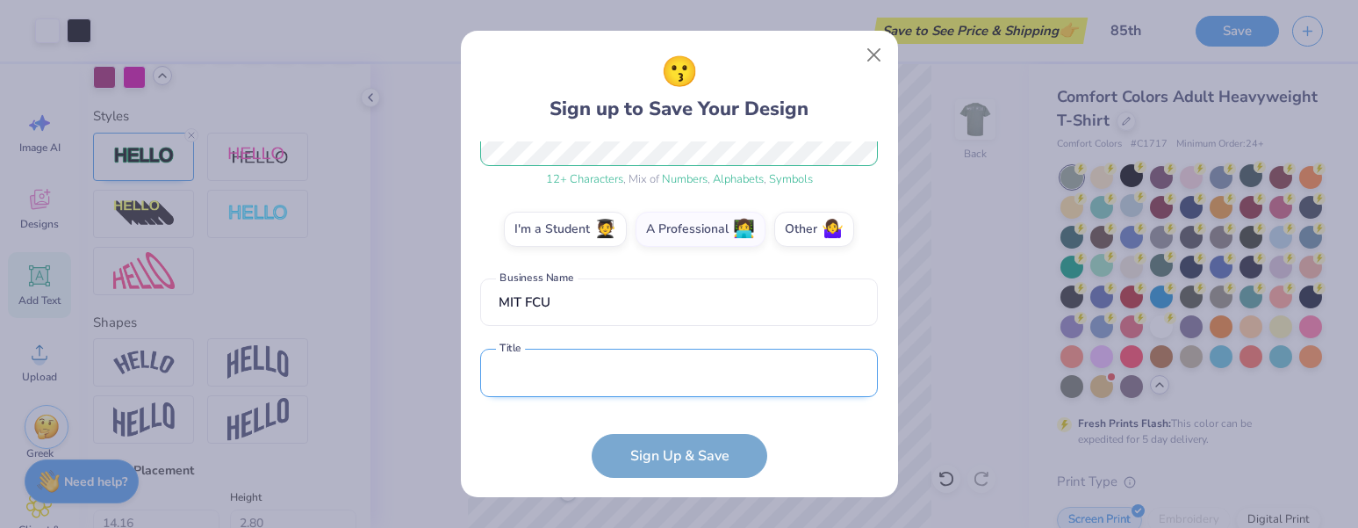
click at [677, 374] on input "text" at bounding box center [679, 372] width 398 height 48
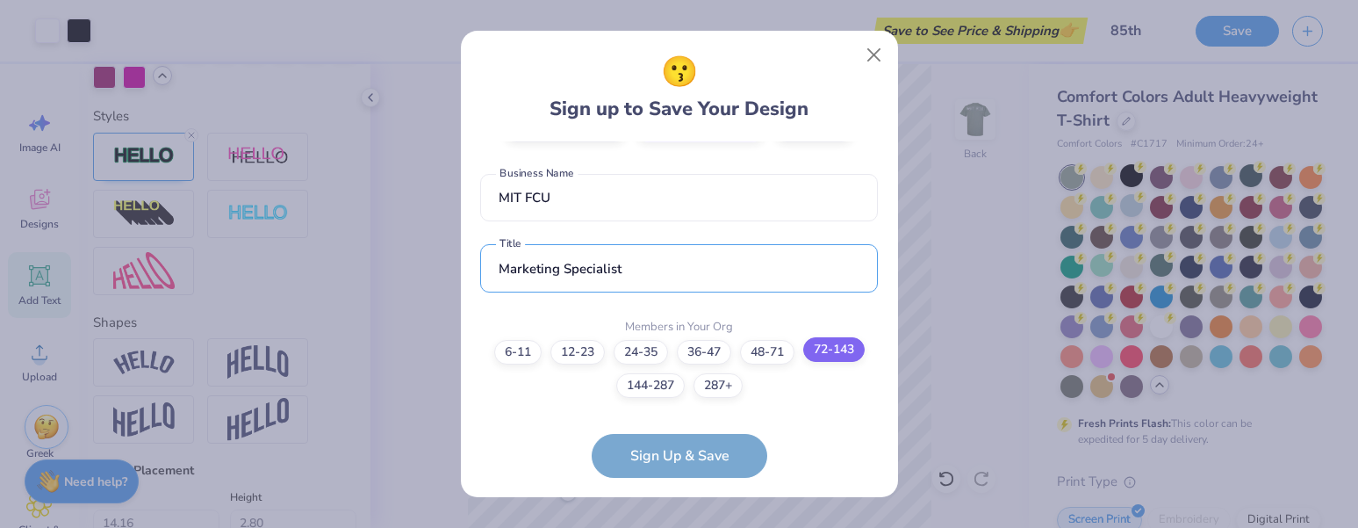
type input "Marketing Specialist"
click at [839, 358] on label "72-143" at bounding box center [833, 349] width 61 height 25
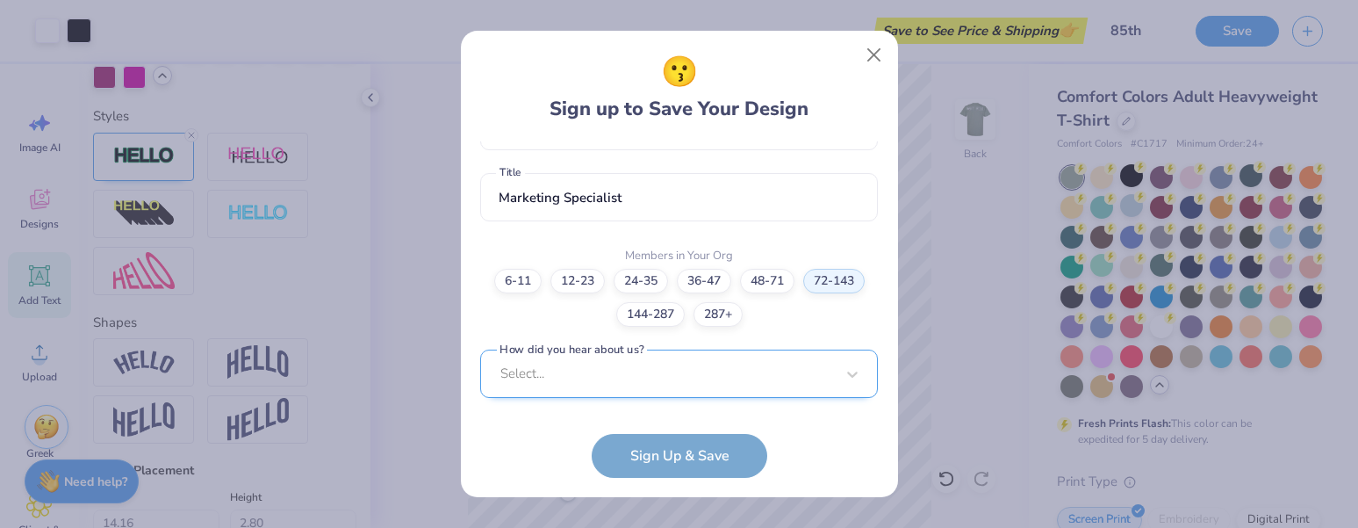
scroll to position [692, 0]
click at [778, 377] on div "Select..." at bounding box center [679, 372] width 398 height 48
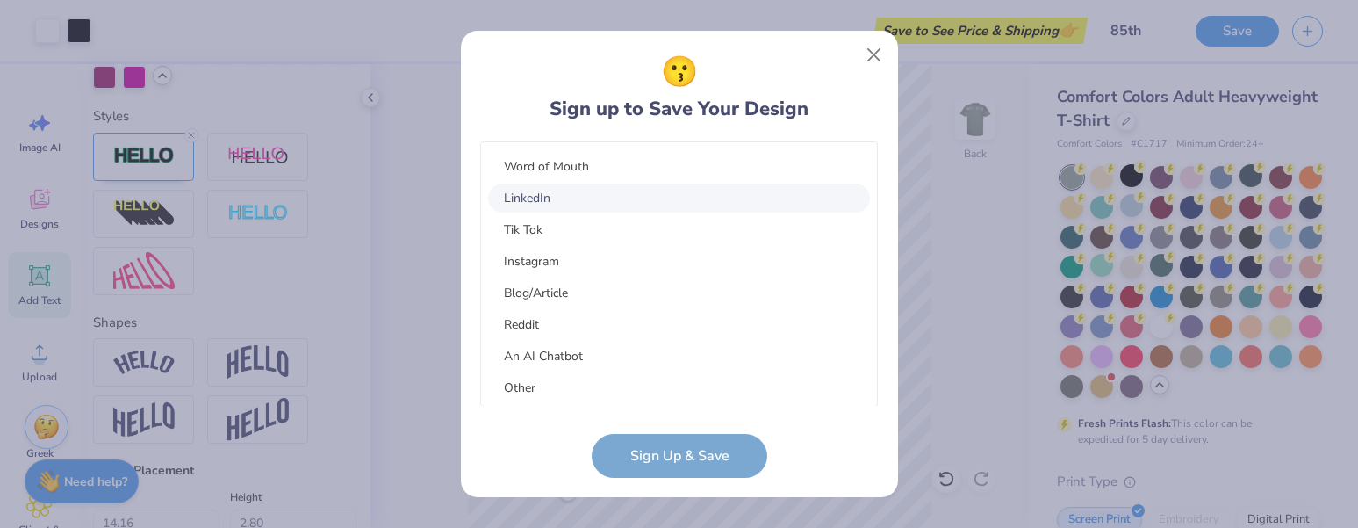
scroll to position [222, 0]
click at [735, 396] on div "Other" at bounding box center [679, 384] width 382 height 29
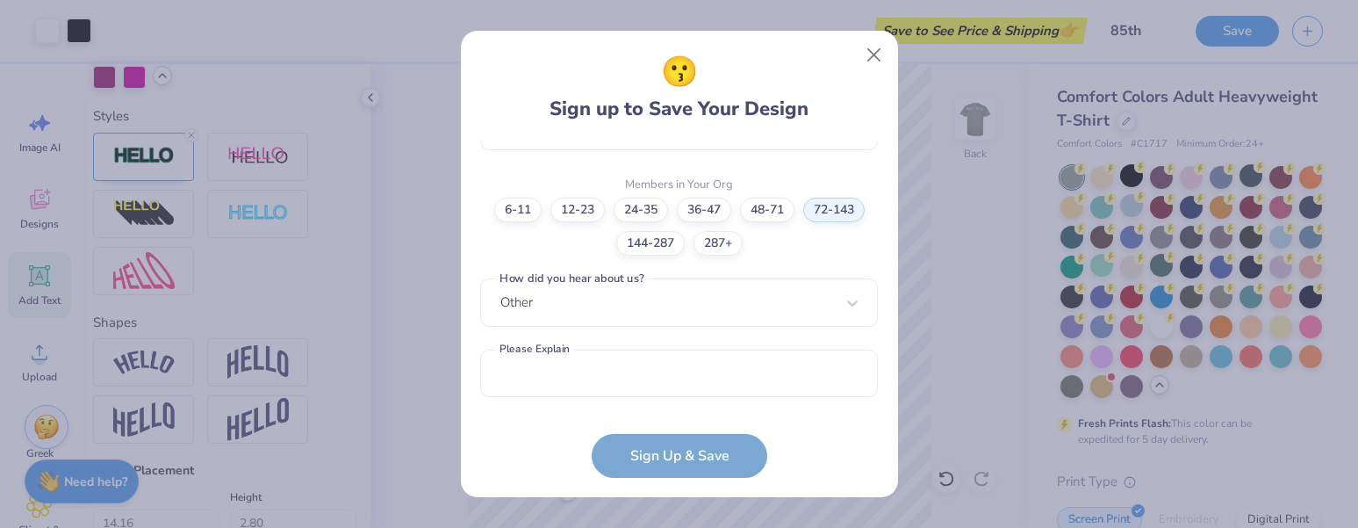
scroll to position [499, 0]
drag, startPoint x: 697, startPoint y: 461, endPoint x: 747, endPoint y: 346, distance: 125.4
click at [747, 346] on form "[EMAIL_ADDRESS][DOMAIN_NAME] Email [PHONE_NUMBER] Phone [PERSON_NAME] Full Name…" at bounding box center [679, 309] width 398 height 336
click at [745, 323] on div "Other" at bounding box center [679, 302] width 398 height 48
click at [810, 449] on form "[EMAIL_ADDRESS][DOMAIN_NAME] Email [PHONE_NUMBER] Phone [PERSON_NAME] Full Name…" at bounding box center [679, 309] width 398 height 336
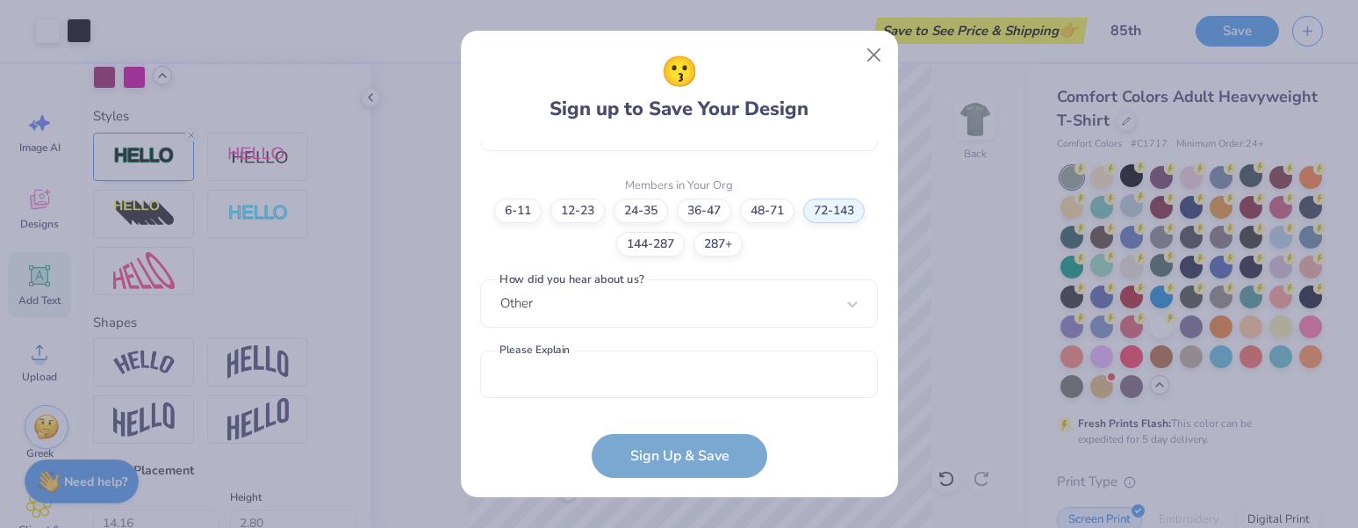
click at [739, 452] on form "[EMAIL_ADDRESS][DOMAIN_NAME] Email [PHONE_NUMBER] Phone [PERSON_NAME] Full Name…" at bounding box center [679, 309] width 398 height 336
click at [720, 456] on form "[EMAIL_ADDRESS][DOMAIN_NAME] Email [PHONE_NUMBER] Phone [PERSON_NAME] Full Name…" at bounding box center [679, 309] width 398 height 336
click at [665, 383] on input "text" at bounding box center [679, 374] width 398 height 48
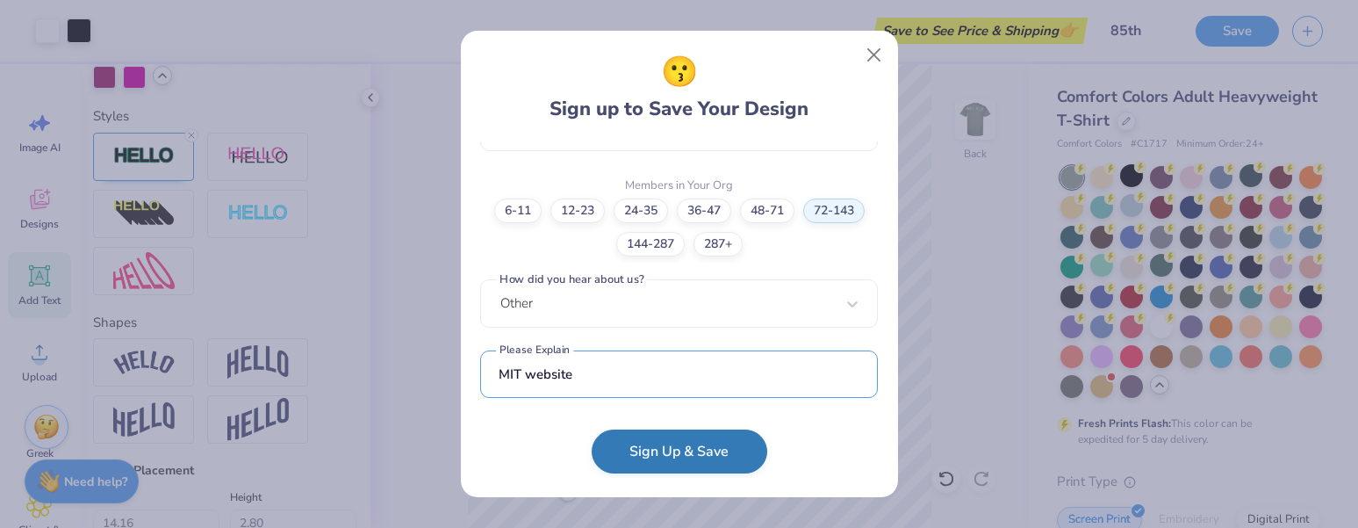
type input "MIT website"
click at [698, 455] on button "Sign Up & Save" at bounding box center [680, 451] width 176 height 44
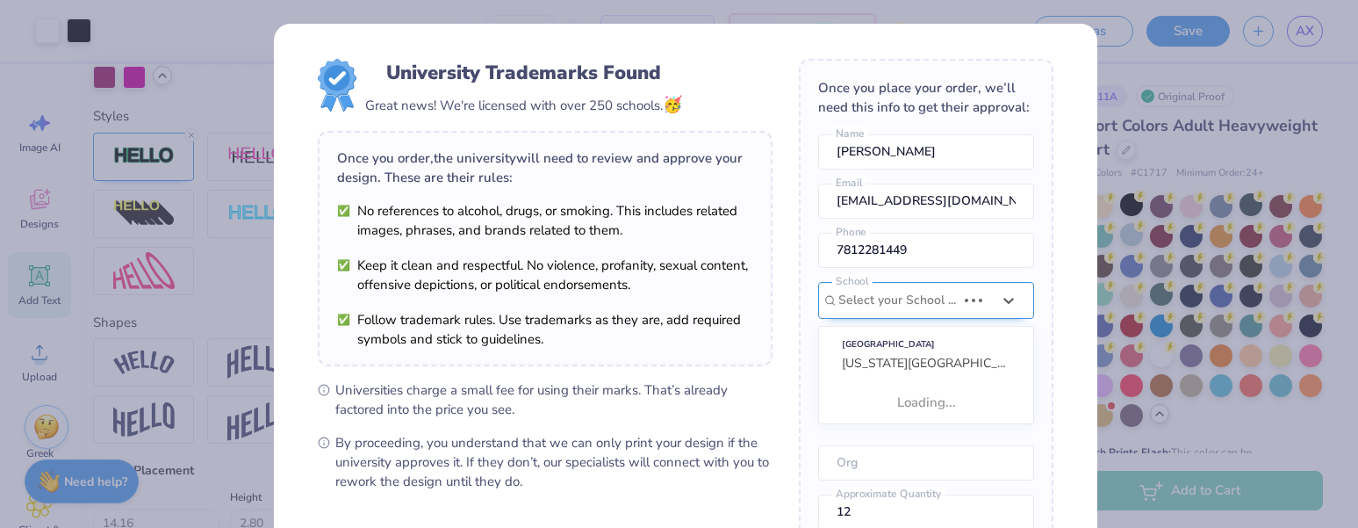
click at [852, 309] on div "Use Up and Down to choose options, press Enter to select the currently focused …" at bounding box center [926, 353] width 216 height 142
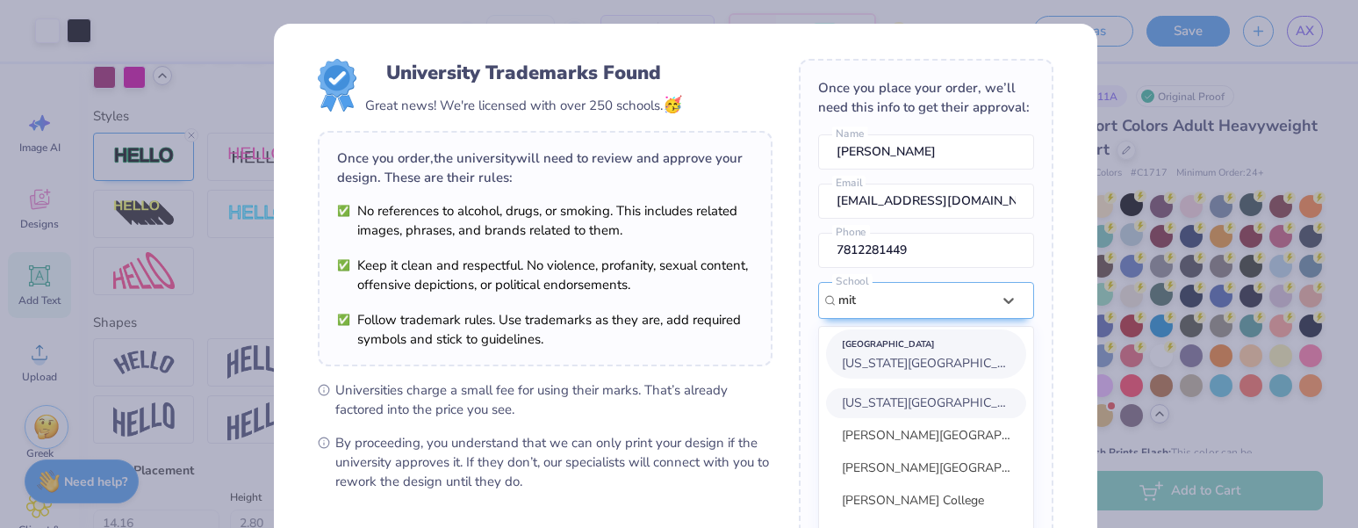
click at [873, 371] on span "[US_STATE][GEOGRAPHIC_DATA]" at bounding box center [937, 363] width 190 height 17
type input "mit"
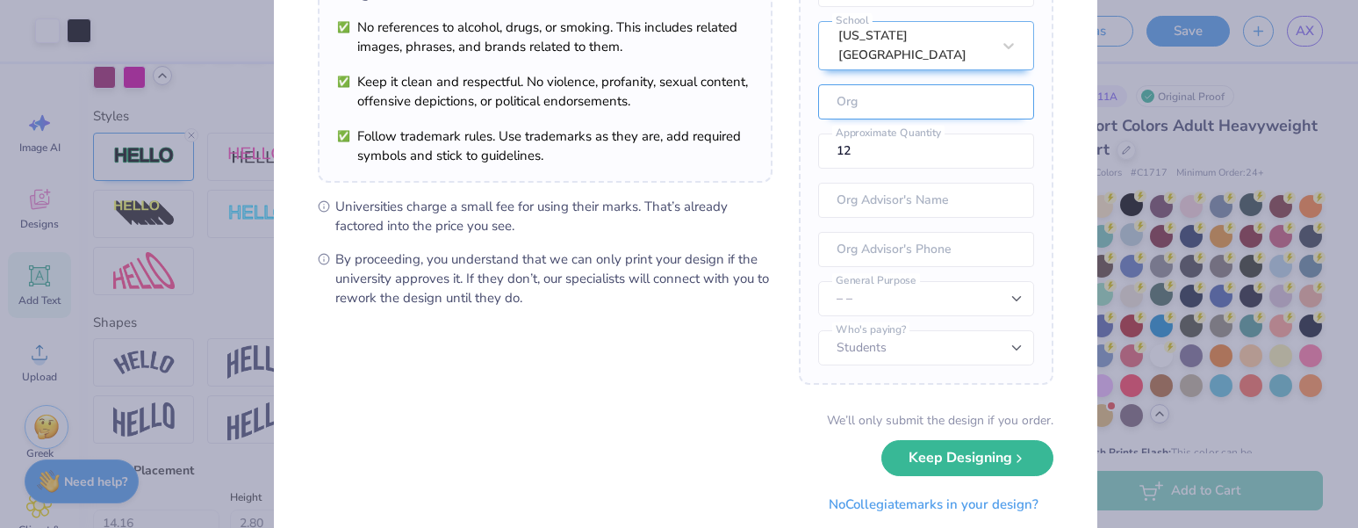
scroll to position [197, 0]
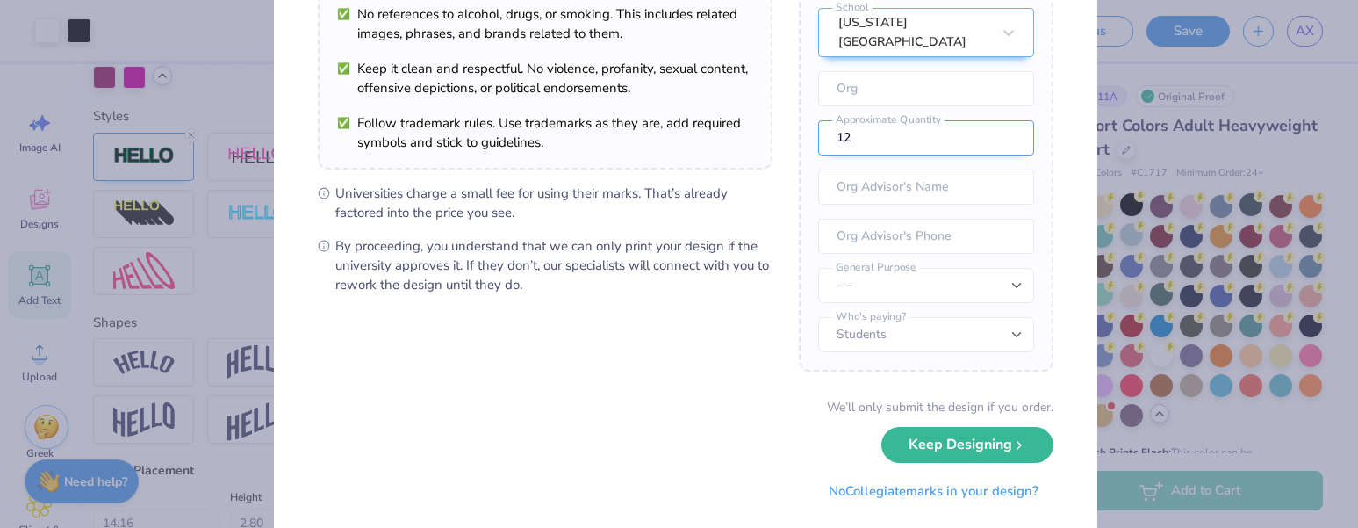
drag, startPoint x: 857, startPoint y: 138, endPoint x: 818, endPoint y: 138, distance: 38.6
click at [818, 138] on input "12" at bounding box center [926, 137] width 216 height 35
type input "6"
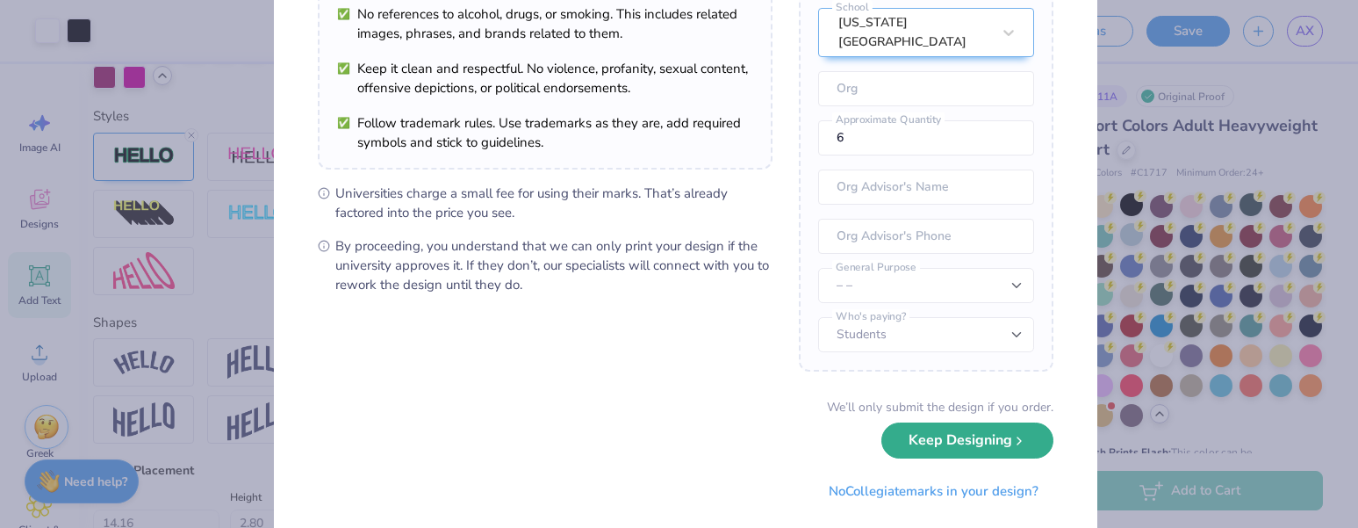
click at [1001, 439] on button "Keep Designing" at bounding box center [967, 440] width 172 height 36
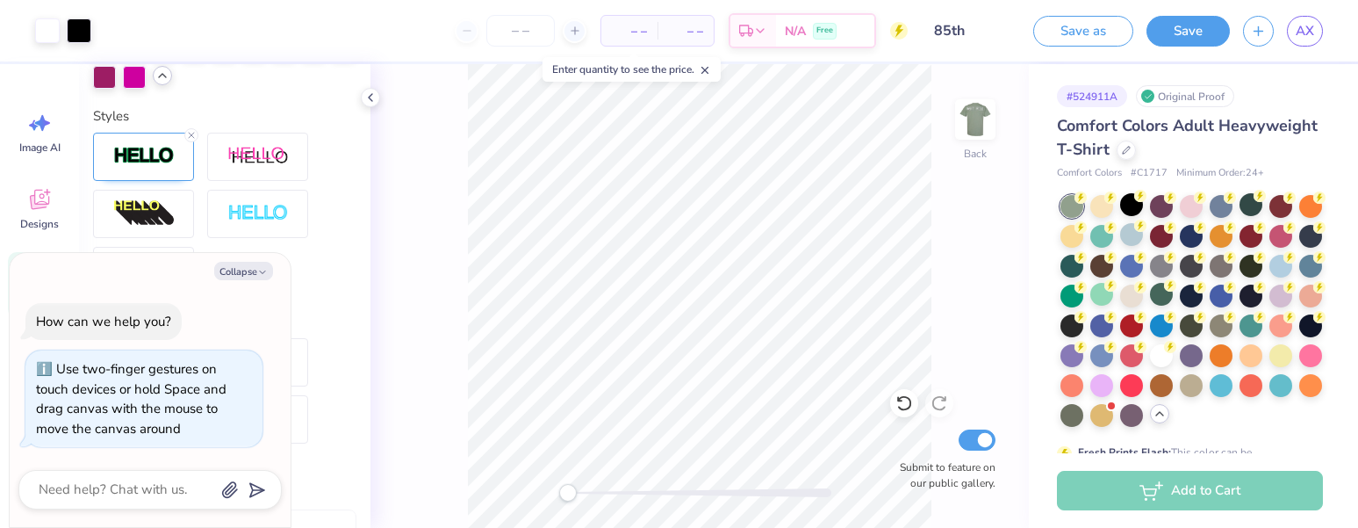
click at [516, 495] on div "Back Submit to feature on our public gallery." at bounding box center [699, 295] width 658 height 463
click at [255, 269] on button "Collapse" at bounding box center [243, 271] width 59 height 18
type textarea "x"
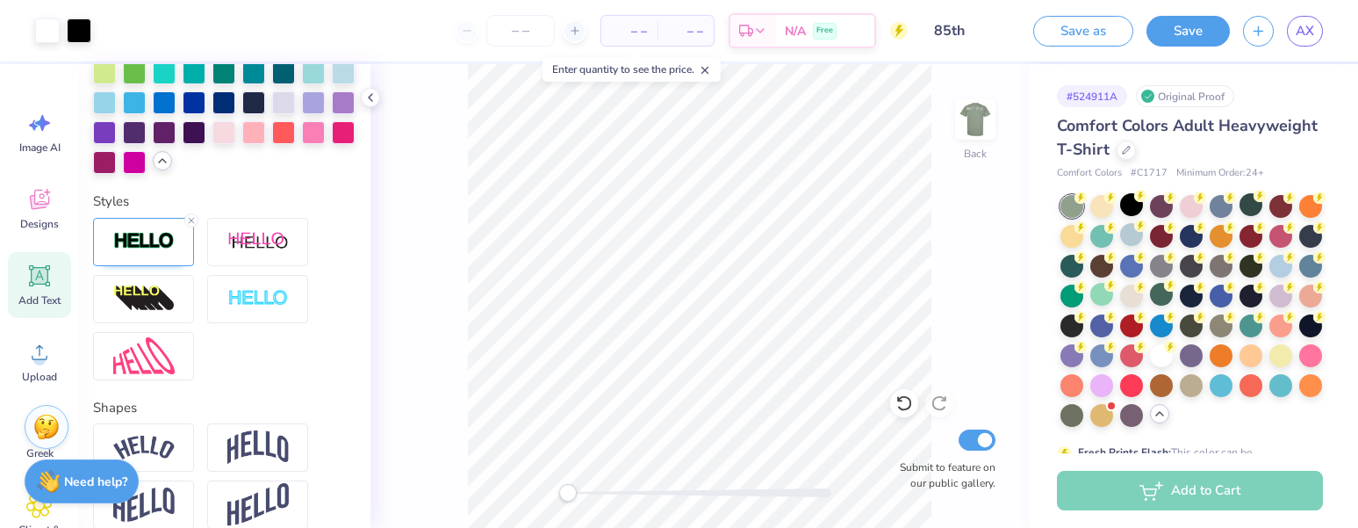
scroll to position [711, 0]
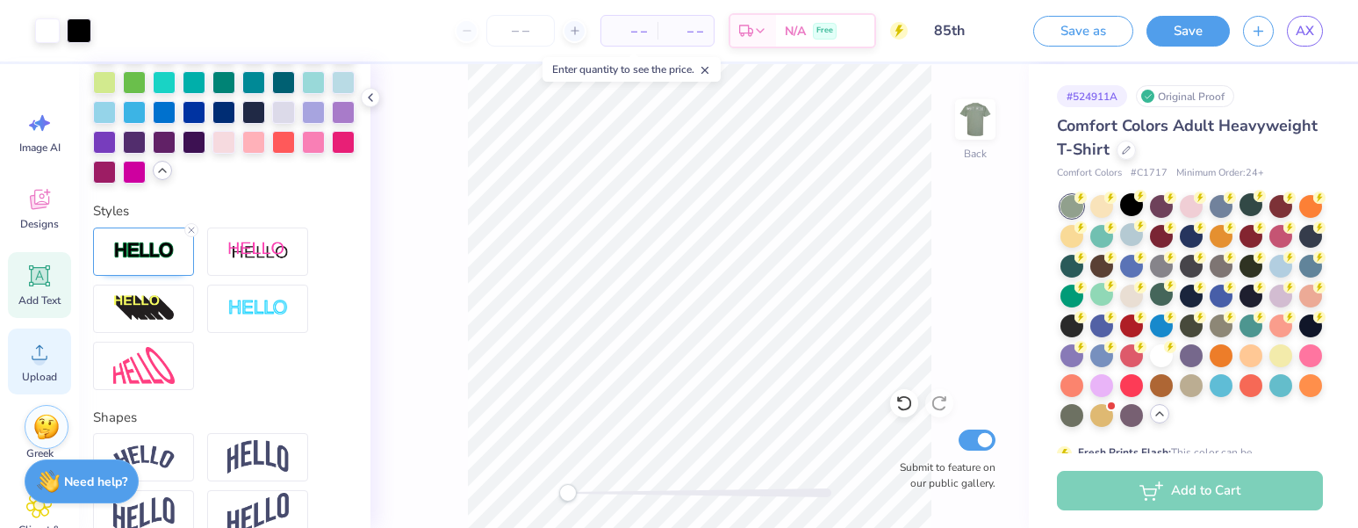
click at [37, 370] on span "Upload" at bounding box center [39, 377] width 35 height 14
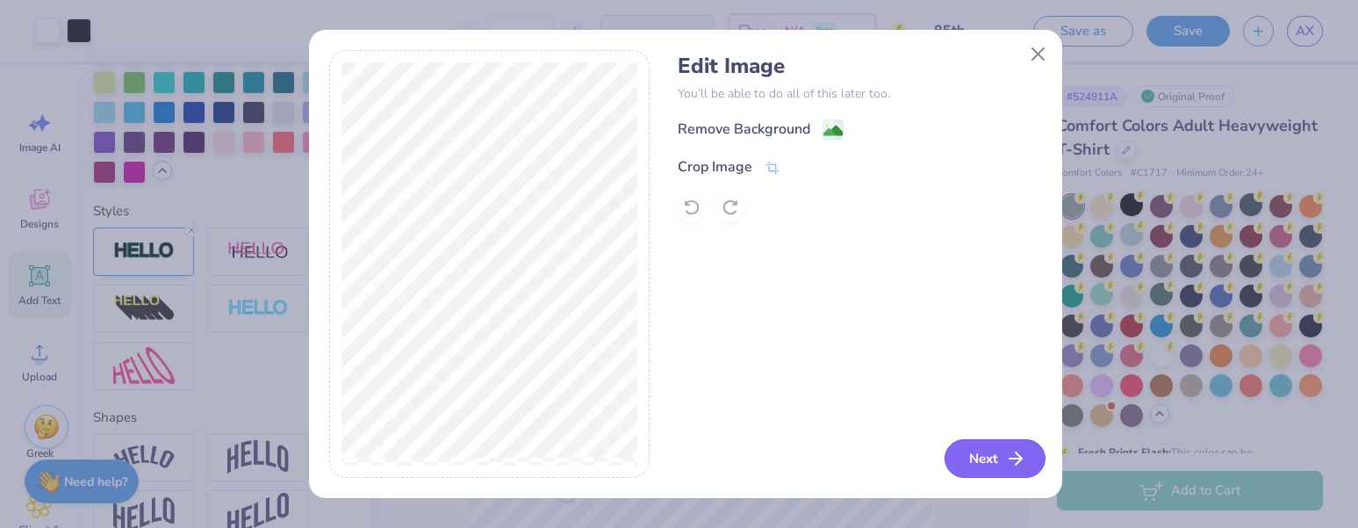
click at [991, 453] on button "Next" at bounding box center [994, 458] width 101 height 39
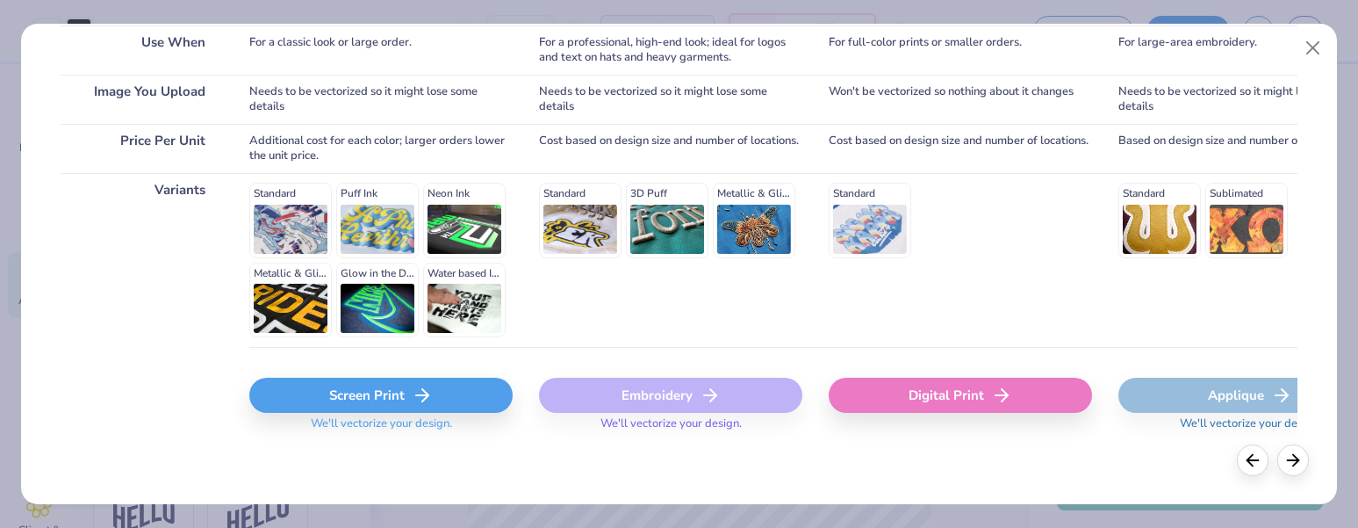
scroll to position [0, 0]
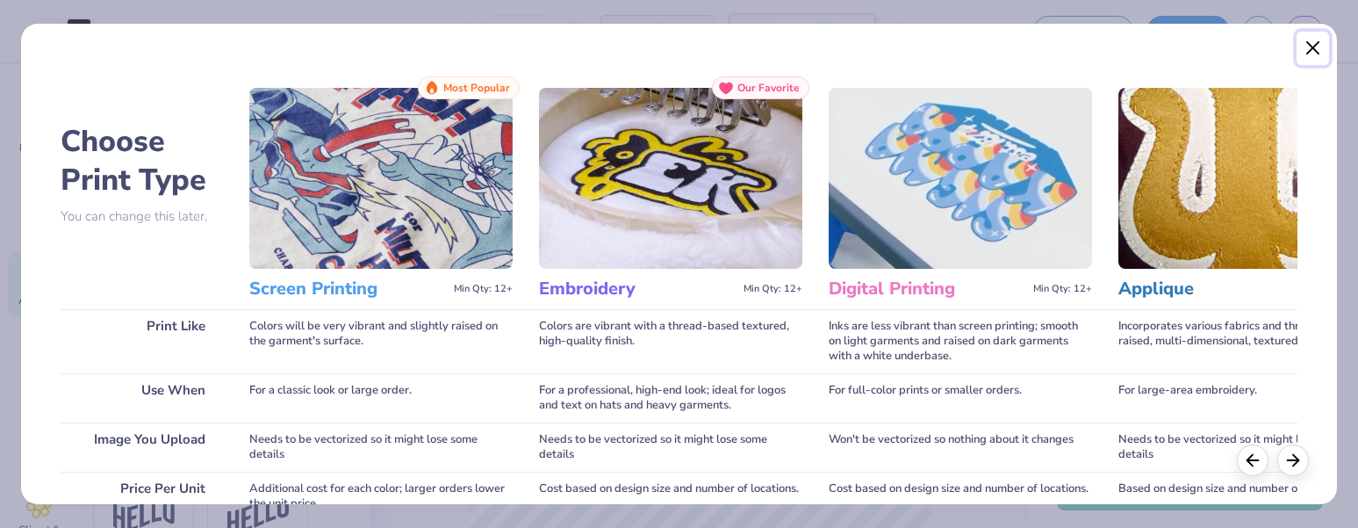
click at [1309, 54] on button "Close" at bounding box center [1312, 48] width 33 height 33
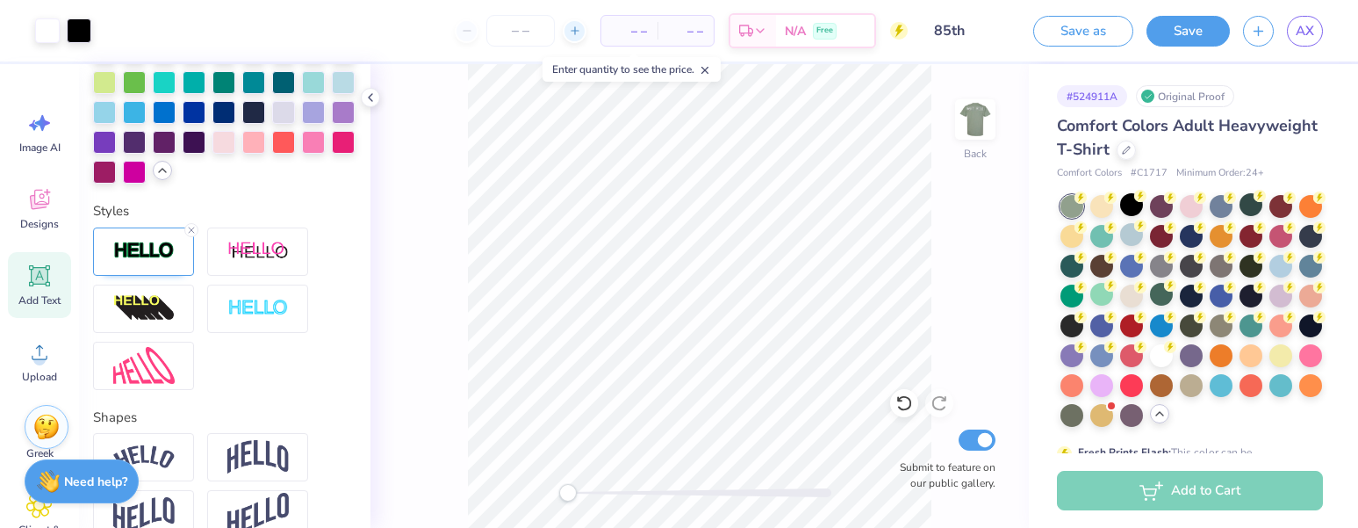
click at [567, 31] on div at bounding box center [575, 31] width 24 height 24
type input "12"
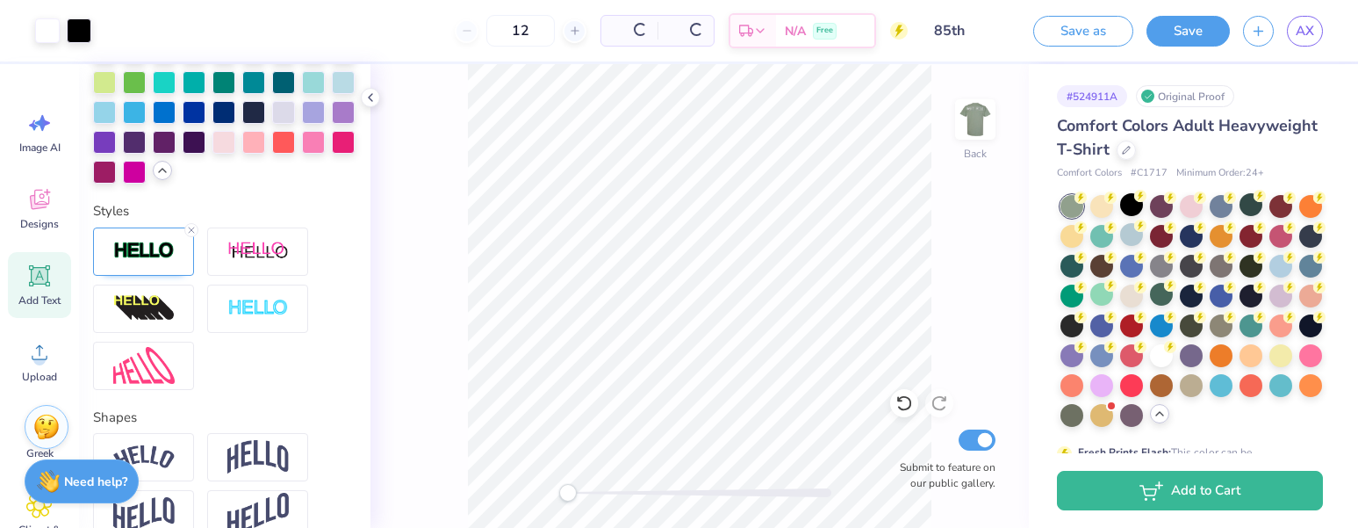
click at [472, 30] on div "12" at bounding box center [521, 31] width 132 height 32
click at [500, 31] on input "12" at bounding box center [520, 31] width 68 height 32
click at [464, 33] on input "12" at bounding box center [463, 31] width 68 height 32
click at [446, 33] on div "12" at bounding box center [464, 31] width 132 height 32
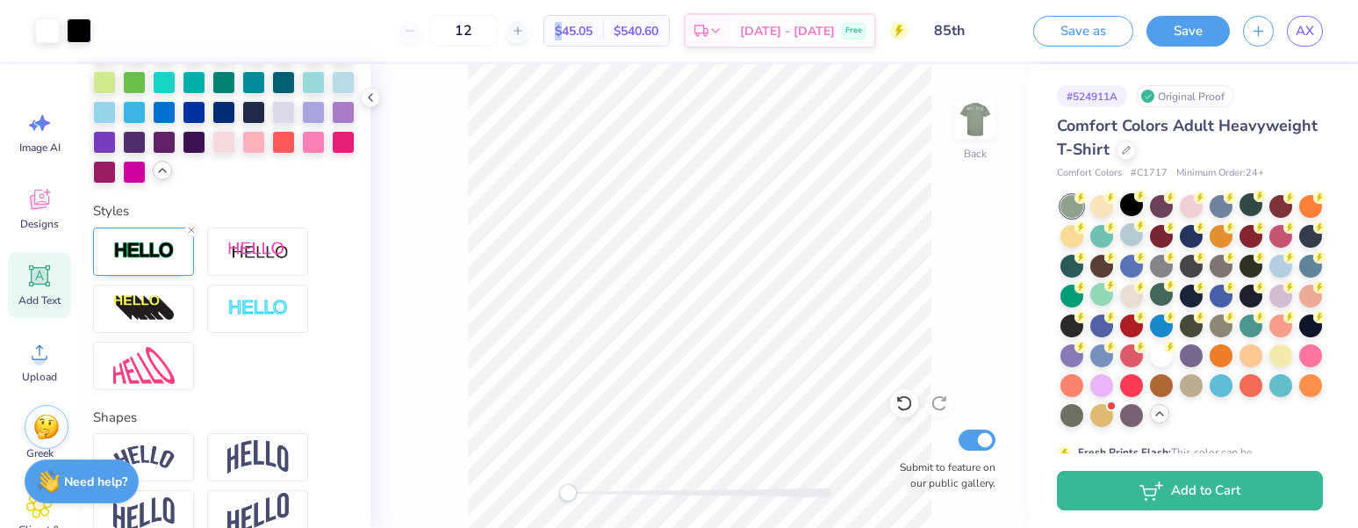
click at [544, 490] on div "Back Submit to feature on our public gallery." at bounding box center [699, 295] width 658 height 463
